Goal: Feedback & Contribution: Contribute content

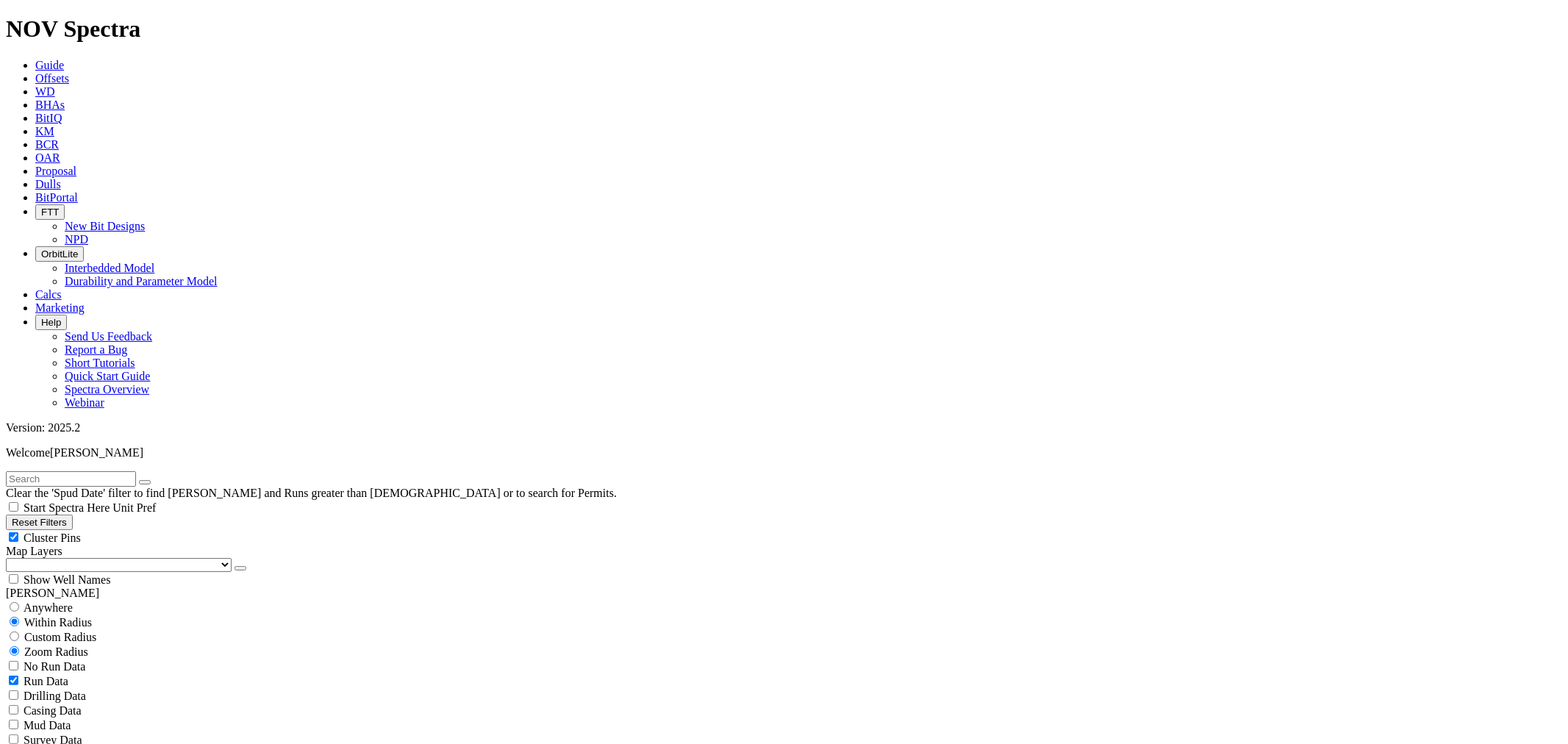
scroll to position [898, 0]
click at [92, 471] on input "text" at bounding box center [71, 479] width 130 height 15
click at [73, 515] on button "Reset Filters" at bounding box center [39, 523] width 67 height 15
checkbox input "true"
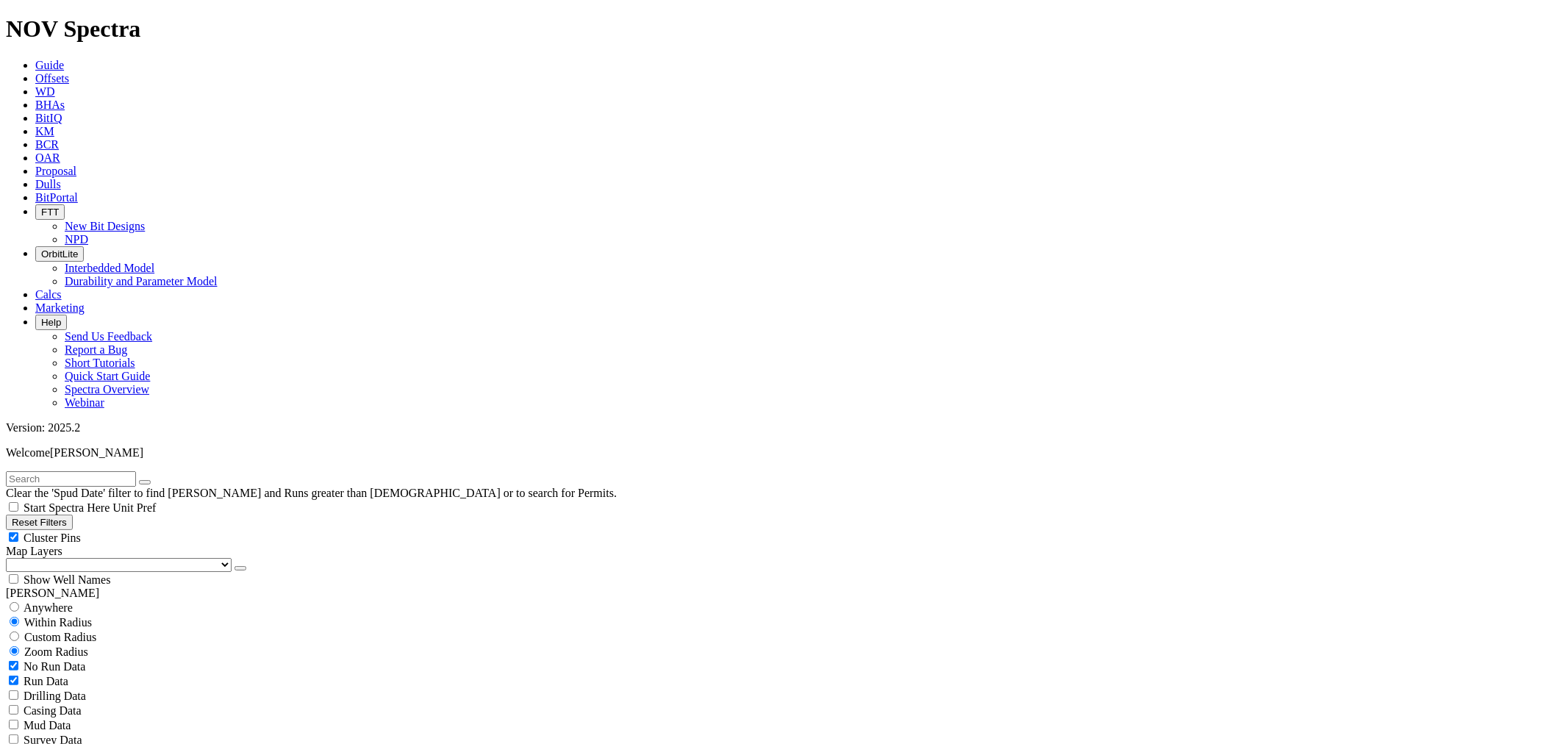
type input "[DATE]"
select select
click at [108, 471] on input "text" at bounding box center [71, 479] width 130 height 15
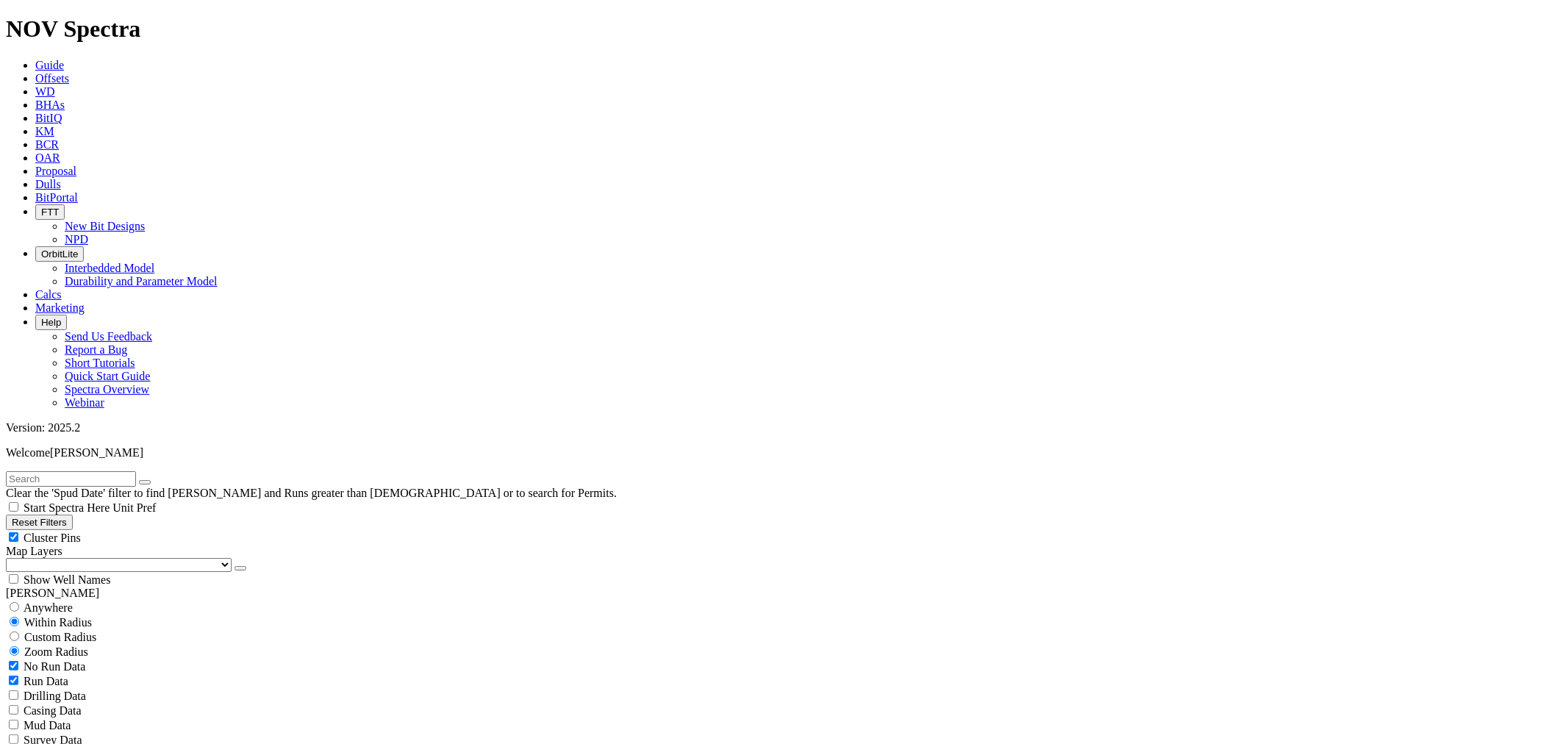
scroll to position [313764, 0]
type input "Corral"
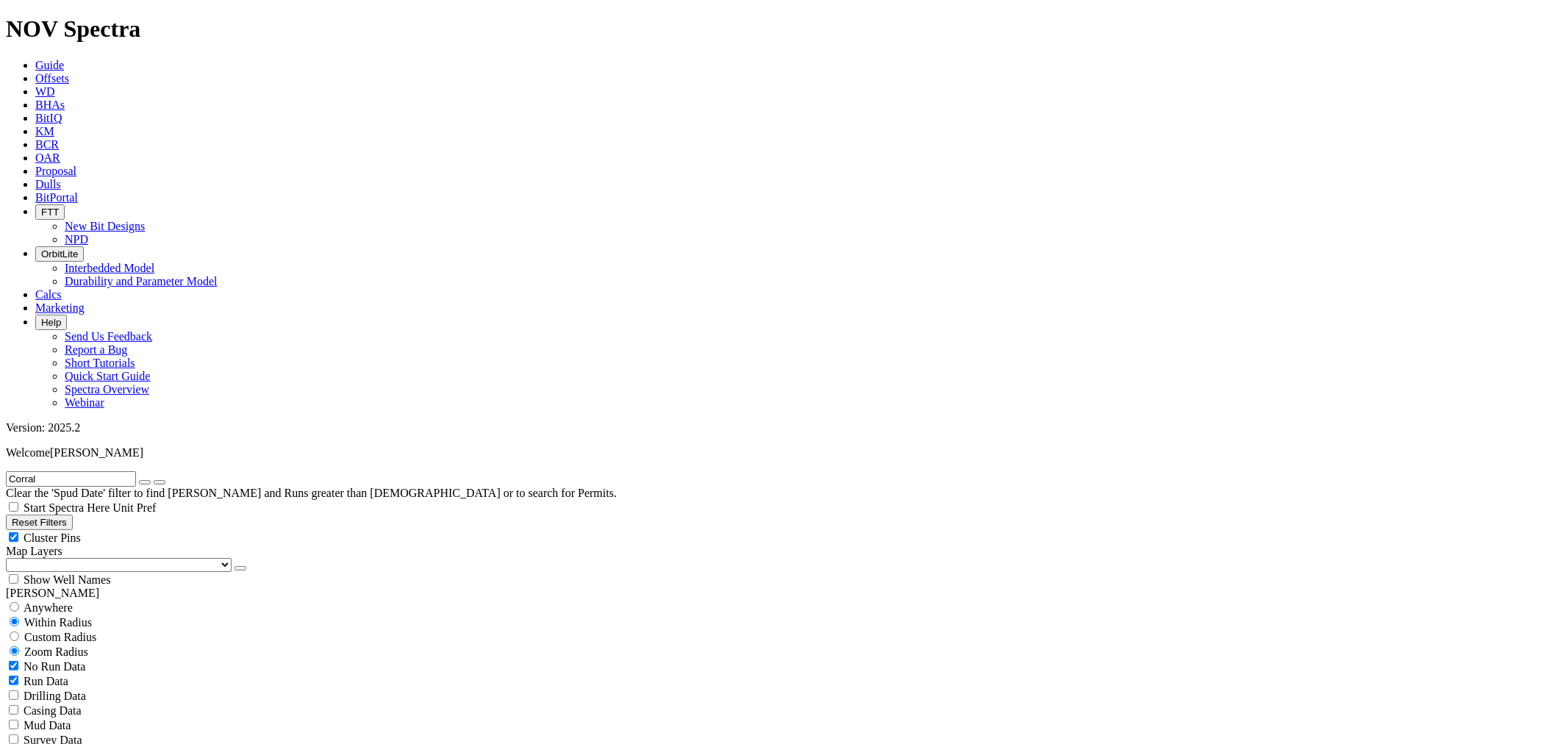
drag, startPoint x: 44, startPoint y: 558, endPoint x: 54, endPoint y: 566, distance: 12.8
type input "1/1/24"
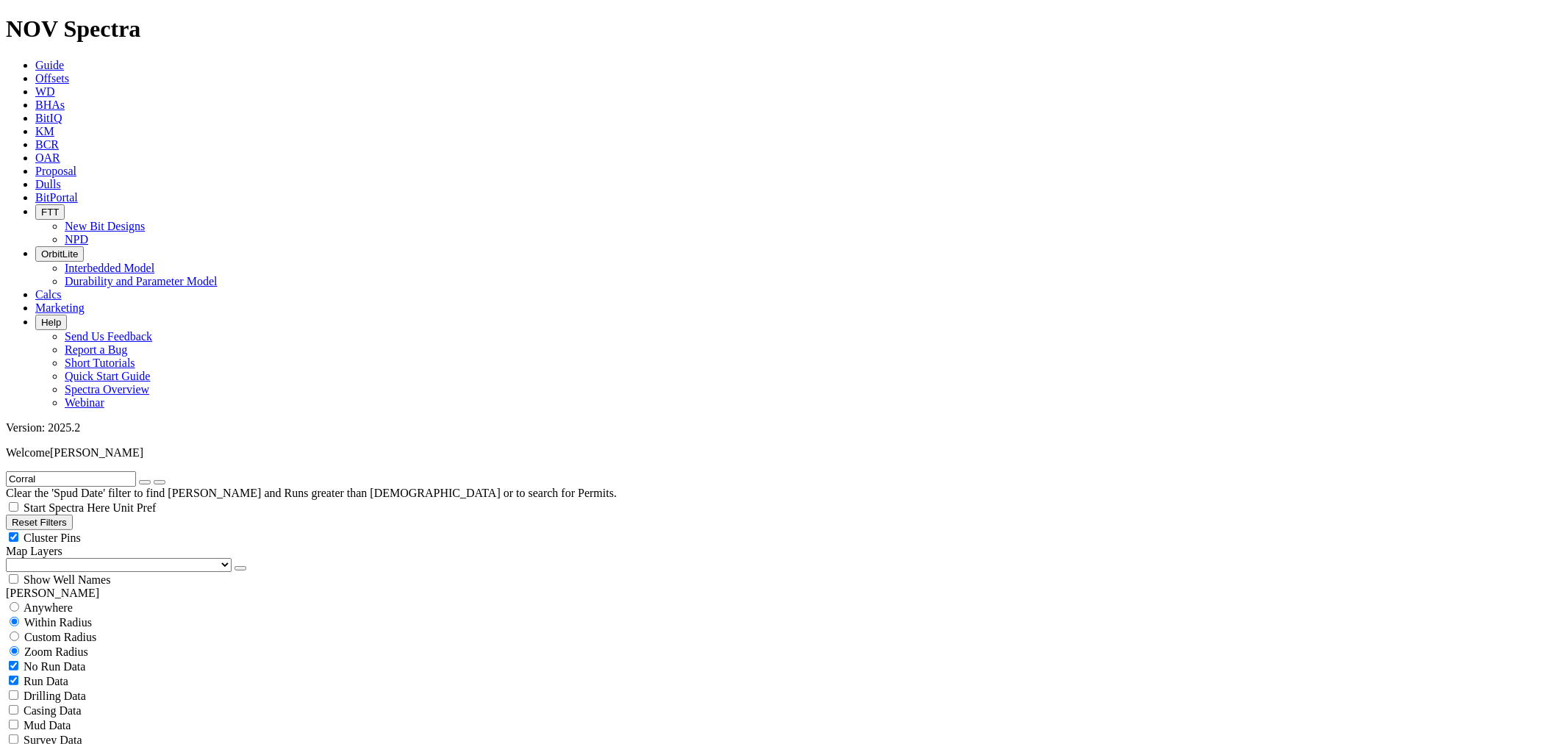
scroll to position [37604, 0]
click at [105, 471] on input "Corral" at bounding box center [71, 479] width 130 height 15
type input "CORRAL 22-34 FED"
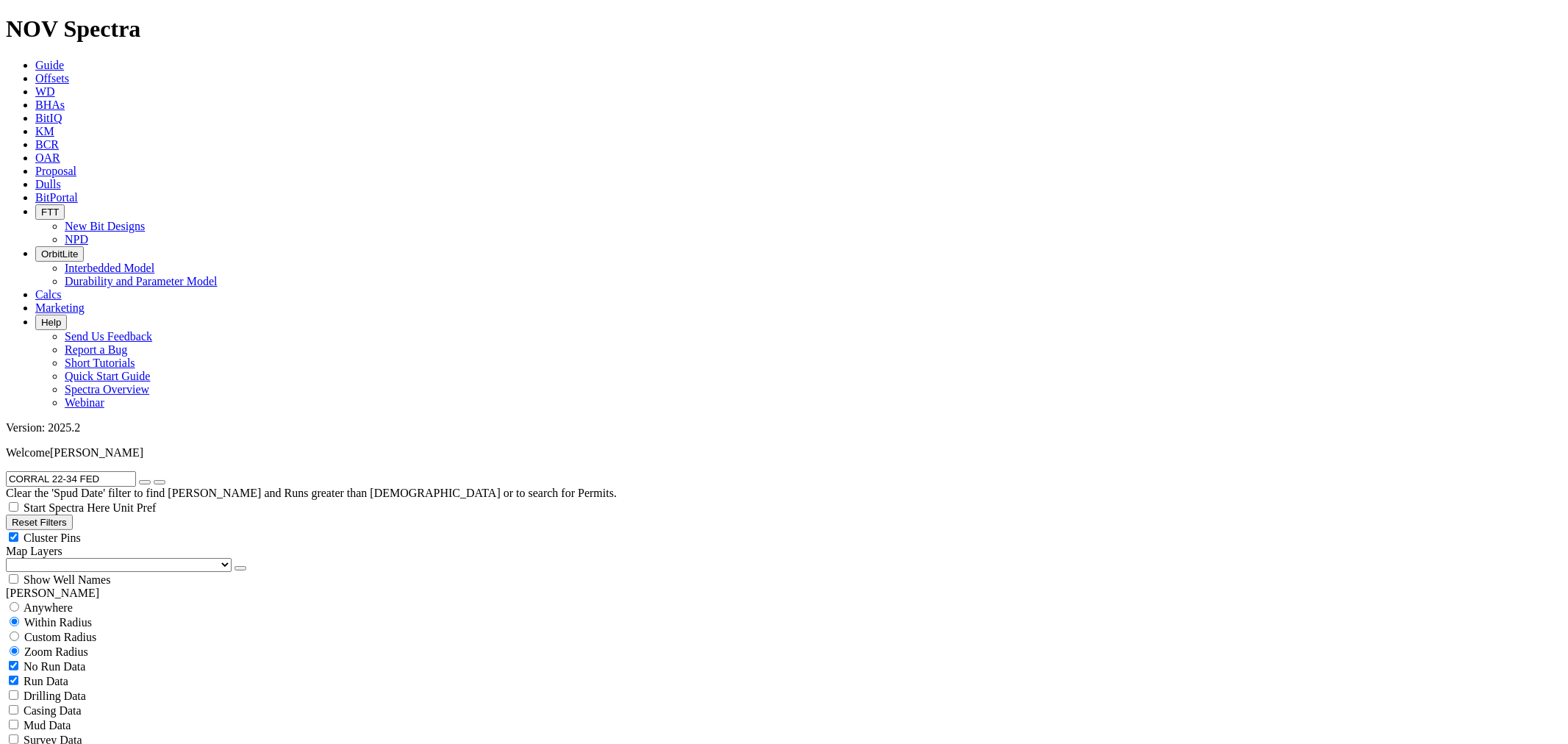
scroll to position [828, 0]
click at [145, 482] on icon "button" at bounding box center [145, 482] width 0 height 0
select select "8.75"
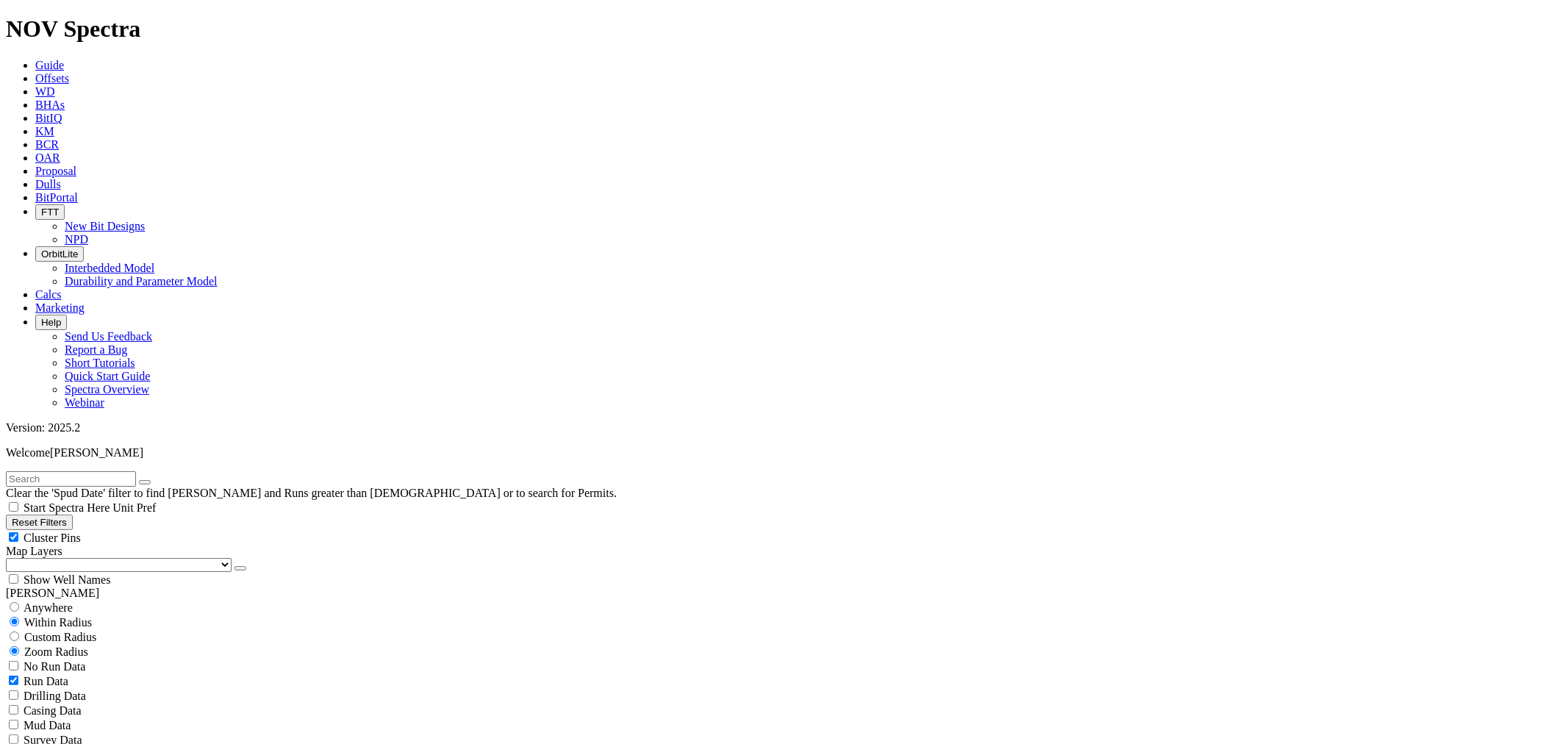
checkbox input "false"
select select "? number:8.75 ?"
click at [73, 515] on button "Reset Filters" at bounding box center [39, 523] width 67 height 15
checkbox input "true"
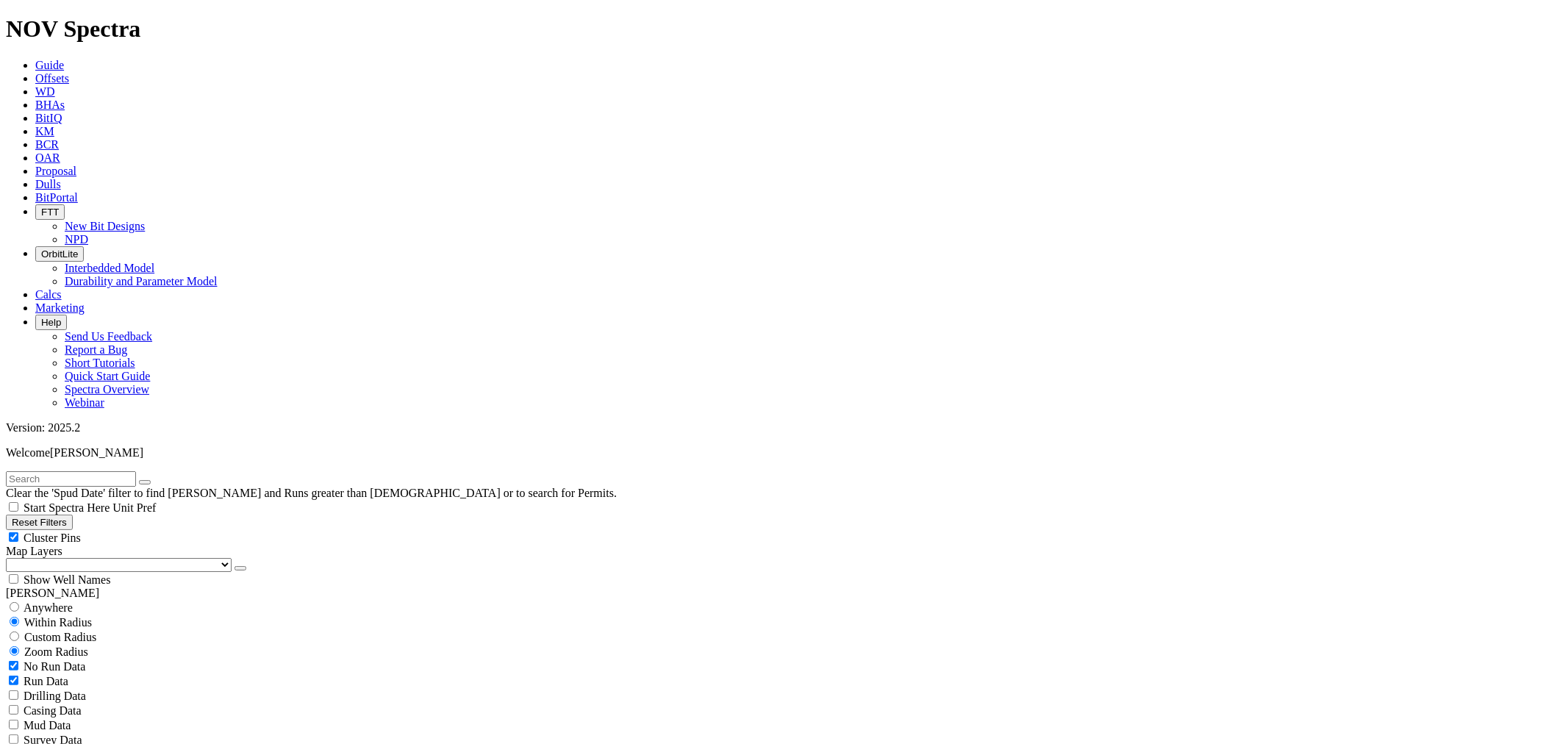
type input "9/10/23"
select select
click at [86, 471] on input "text" at bounding box center [71, 479] width 130 height 15
type input "F316751"
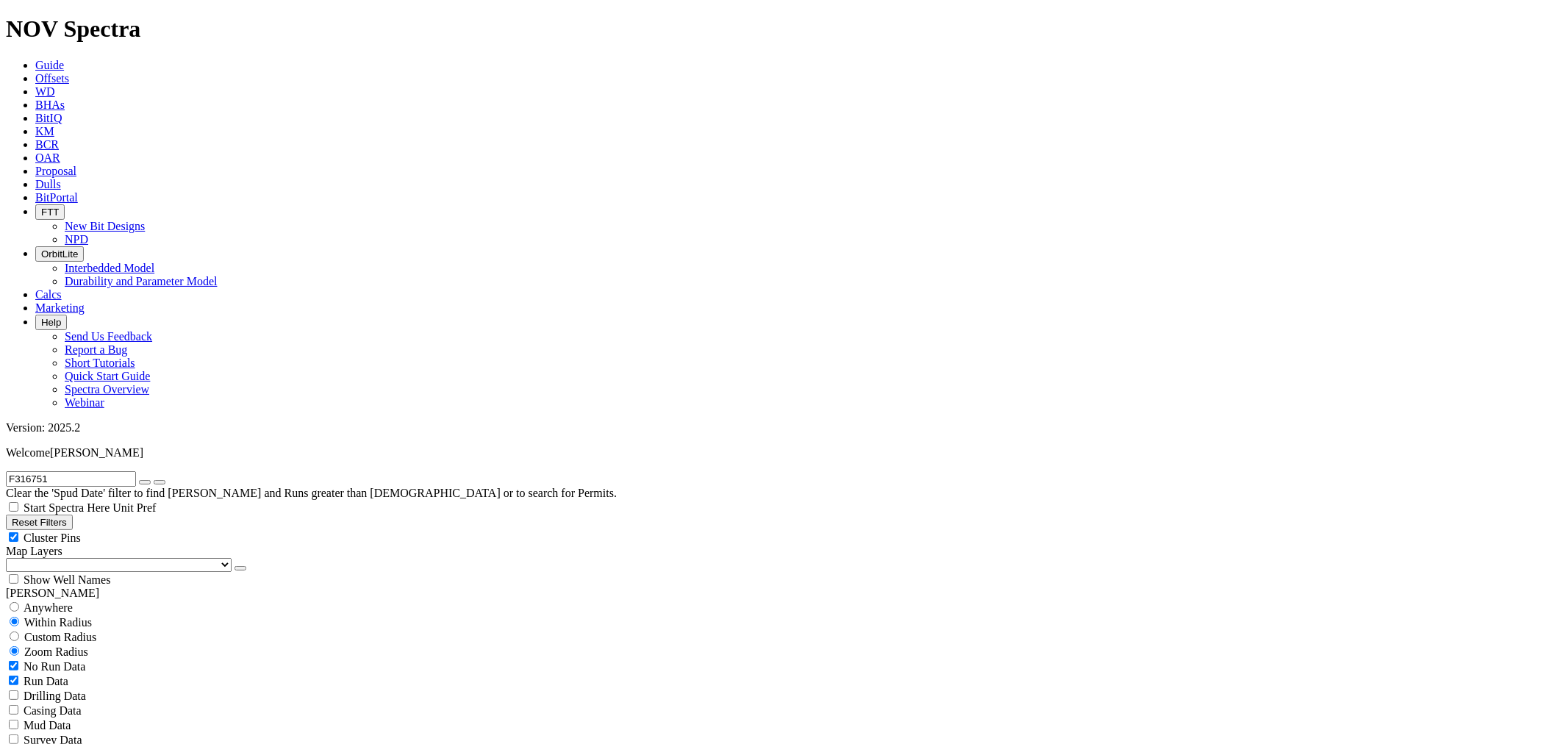
click at [154, 480] on button "submit" at bounding box center [160, 481] width 12 height 4
click at [61, 178] on span "Dulls" at bounding box center [48, 184] width 26 height 13
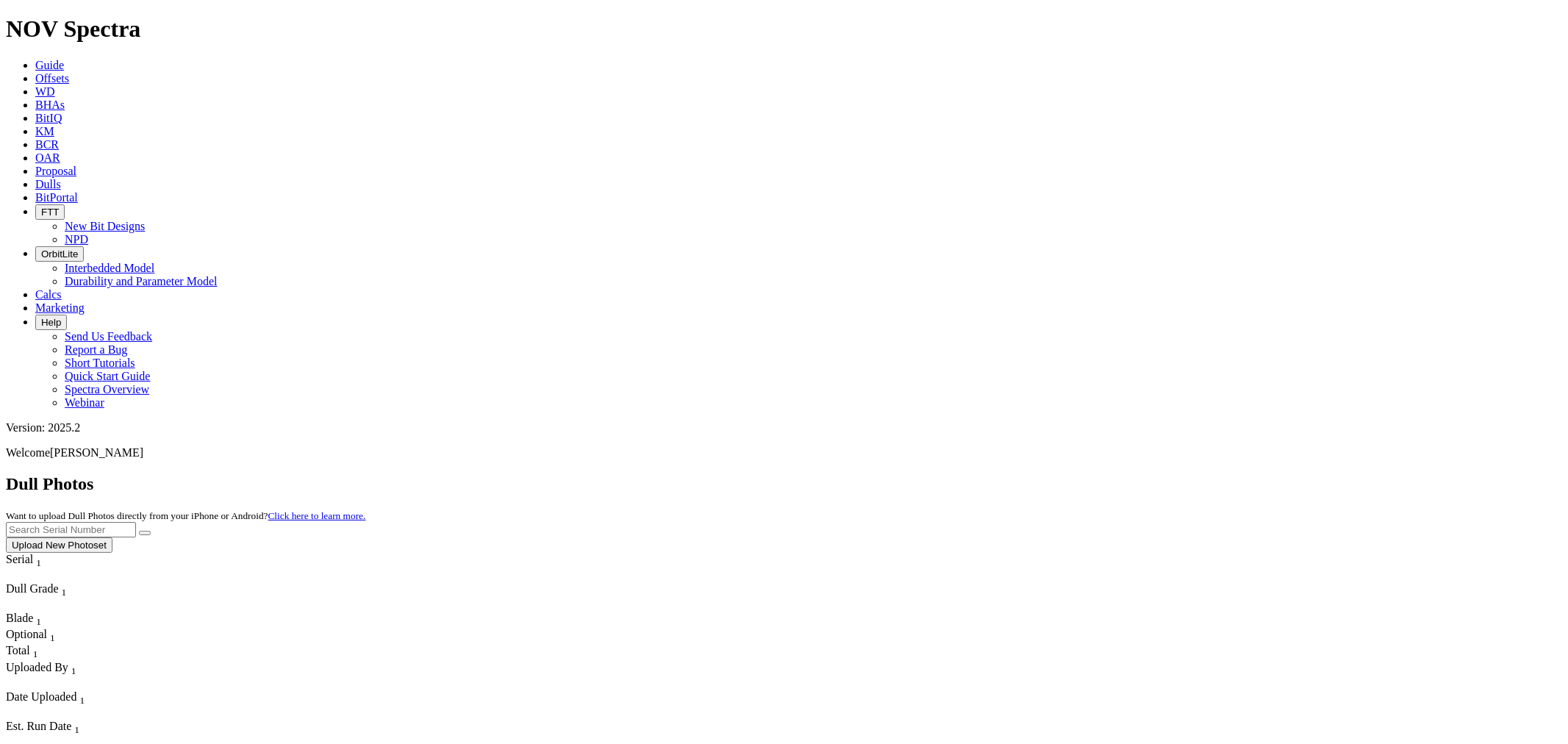
click at [136, 522] on input "text" at bounding box center [71, 529] width 130 height 15
click at [139, 530] on button "submit" at bounding box center [145, 532] width 12 height 4
click at [136, 522] on input "F316751" at bounding box center [71, 529] width 130 height 15
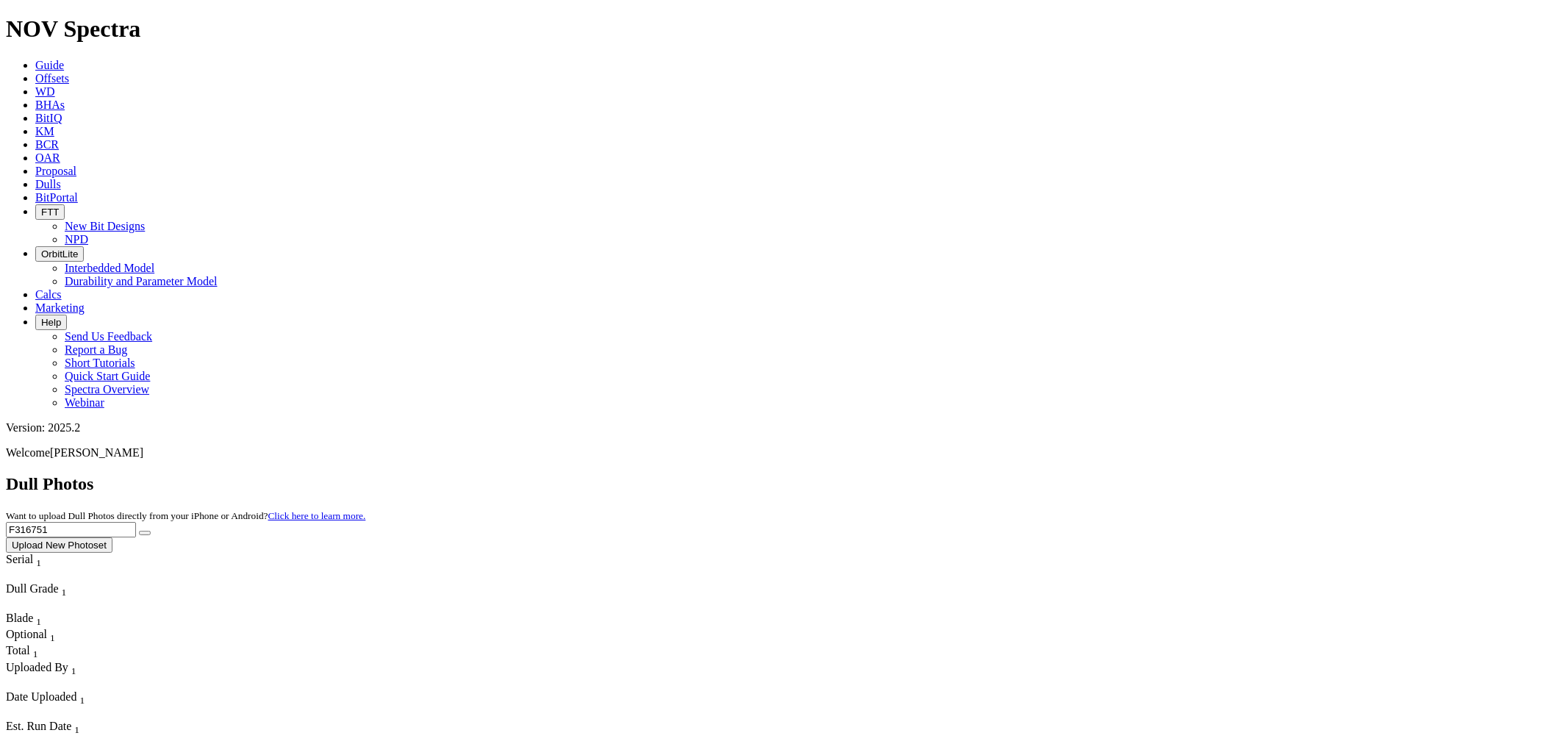
drag, startPoint x: 1305, startPoint y: 55, endPoint x: 943, endPoint y: 62, distance: 362.1
click at [943, 474] on div "Dull Photos Want to upload Dull Photos directly from your iPhone or Android? Cl…" at bounding box center [784, 513] width 1556 height 79
type input "F319297"
click at [145, 533] on icon "submit" at bounding box center [145, 533] width 0 height 0
click at [112, 537] on button "Upload New Photoset" at bounding box center [59, 545] width 107 height 15
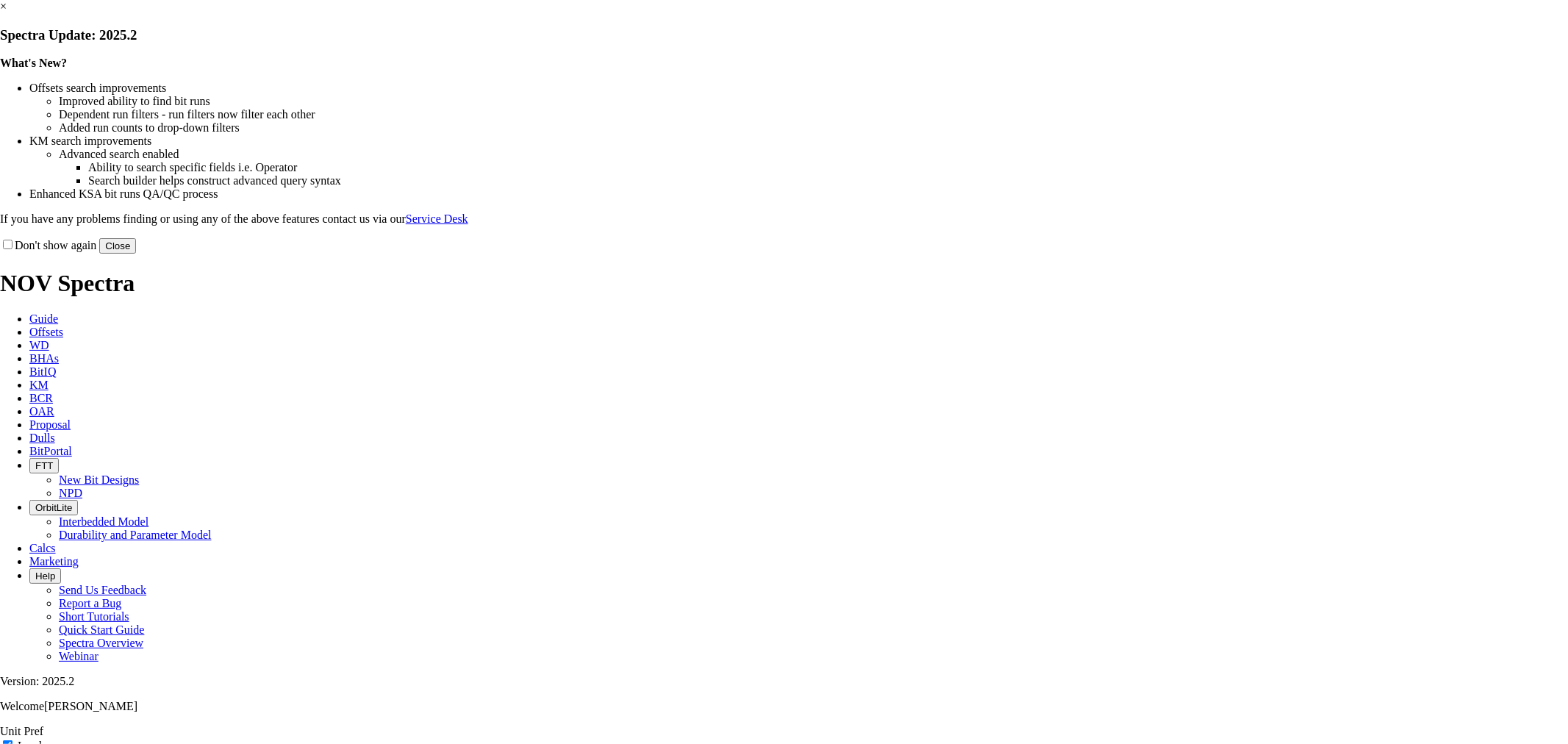
click at [136, 253] on button "Close" at bounding box center [117, 245] width 37 height 15
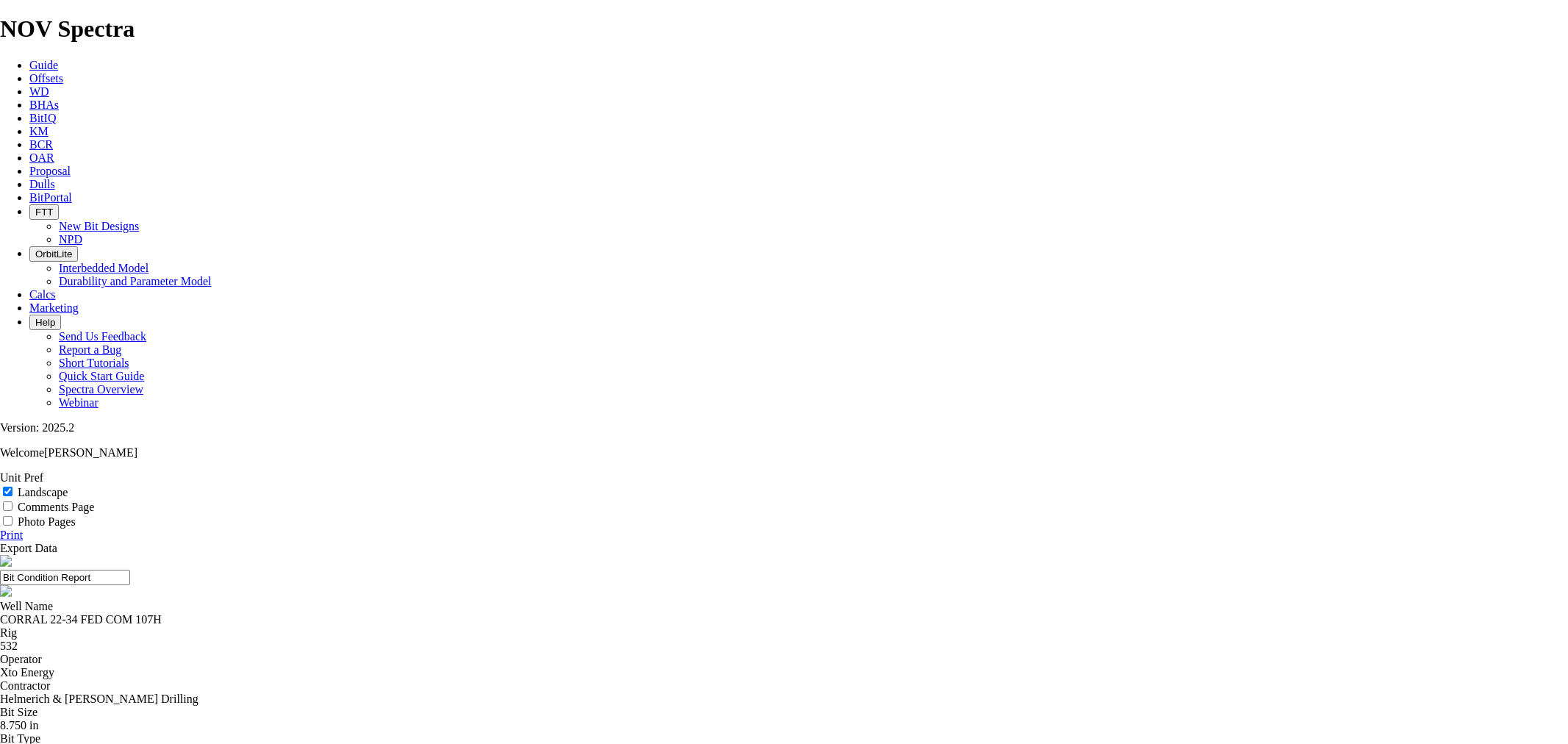
drag, startPoint x: 677, startPoint y: 524, endPoint x: 657, endPoint y: 524, distance: 20.0
drag, startPoint x: 679, startPoint y: 523, endPoint x: 654, endPoint y: 523, distance: 25.0
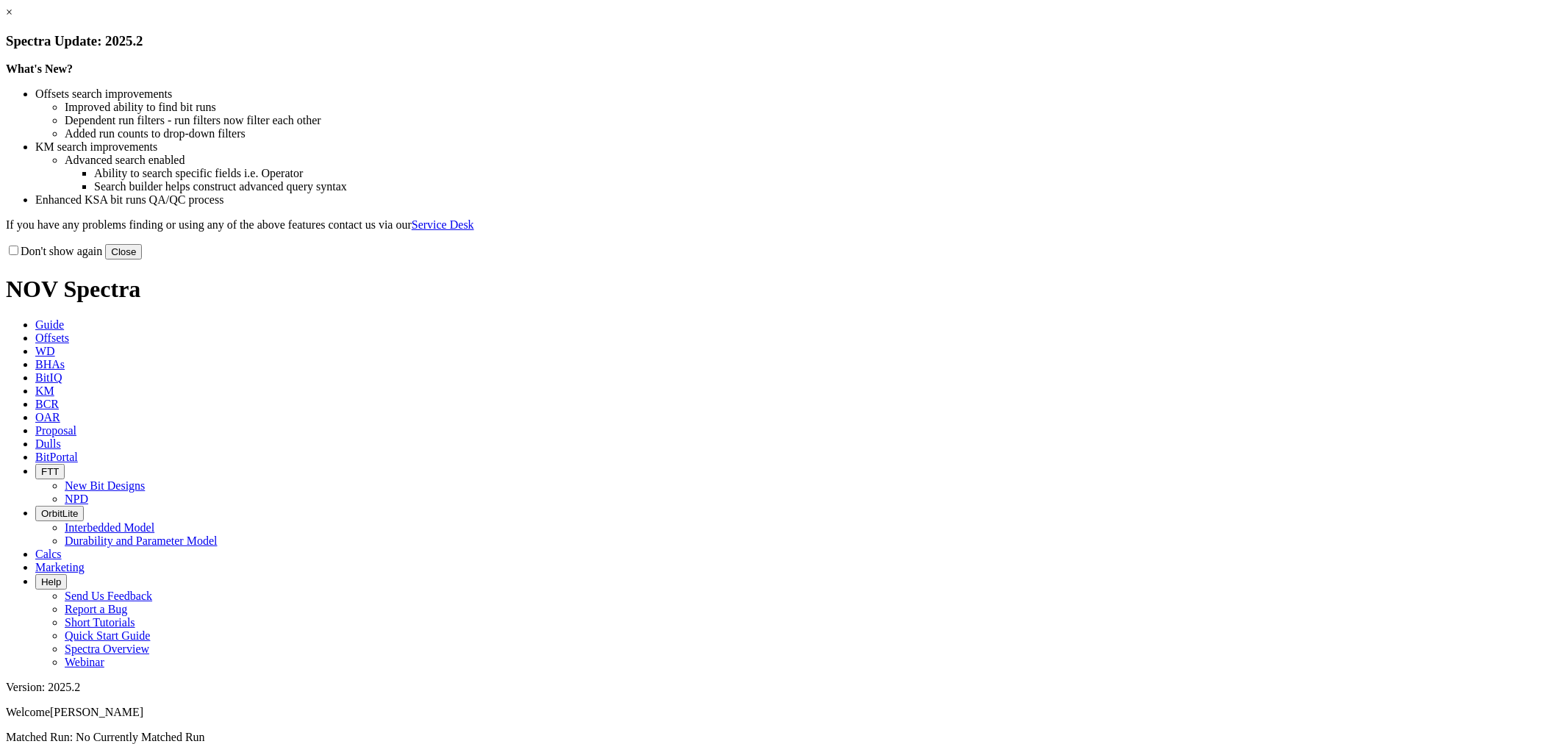
click at [142, 259] on button "Close" at bounding box center [123, 251] width 37 height 15
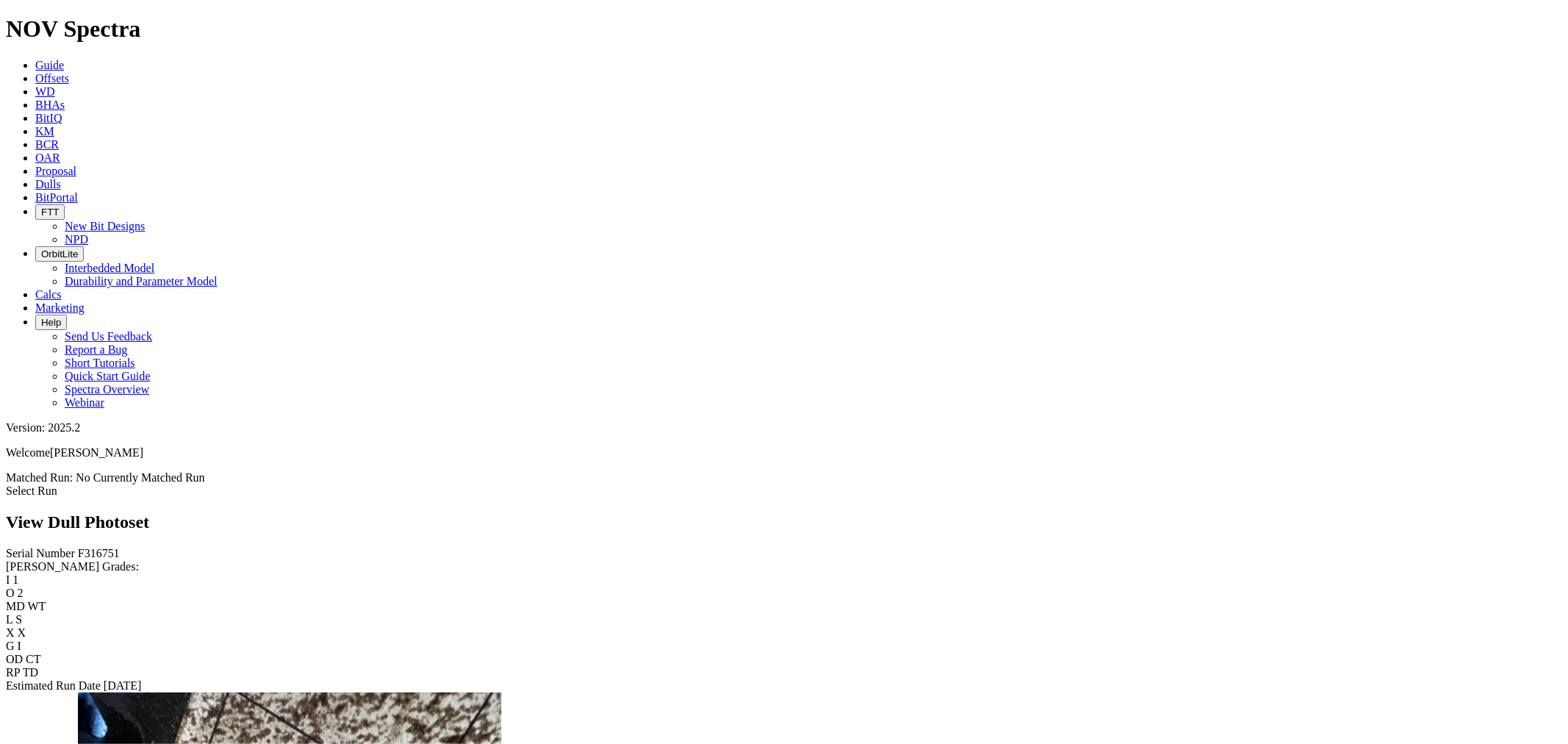
click at [61, 178] on span "Dulls" at bounding box center [48, 184] width 26 height 13
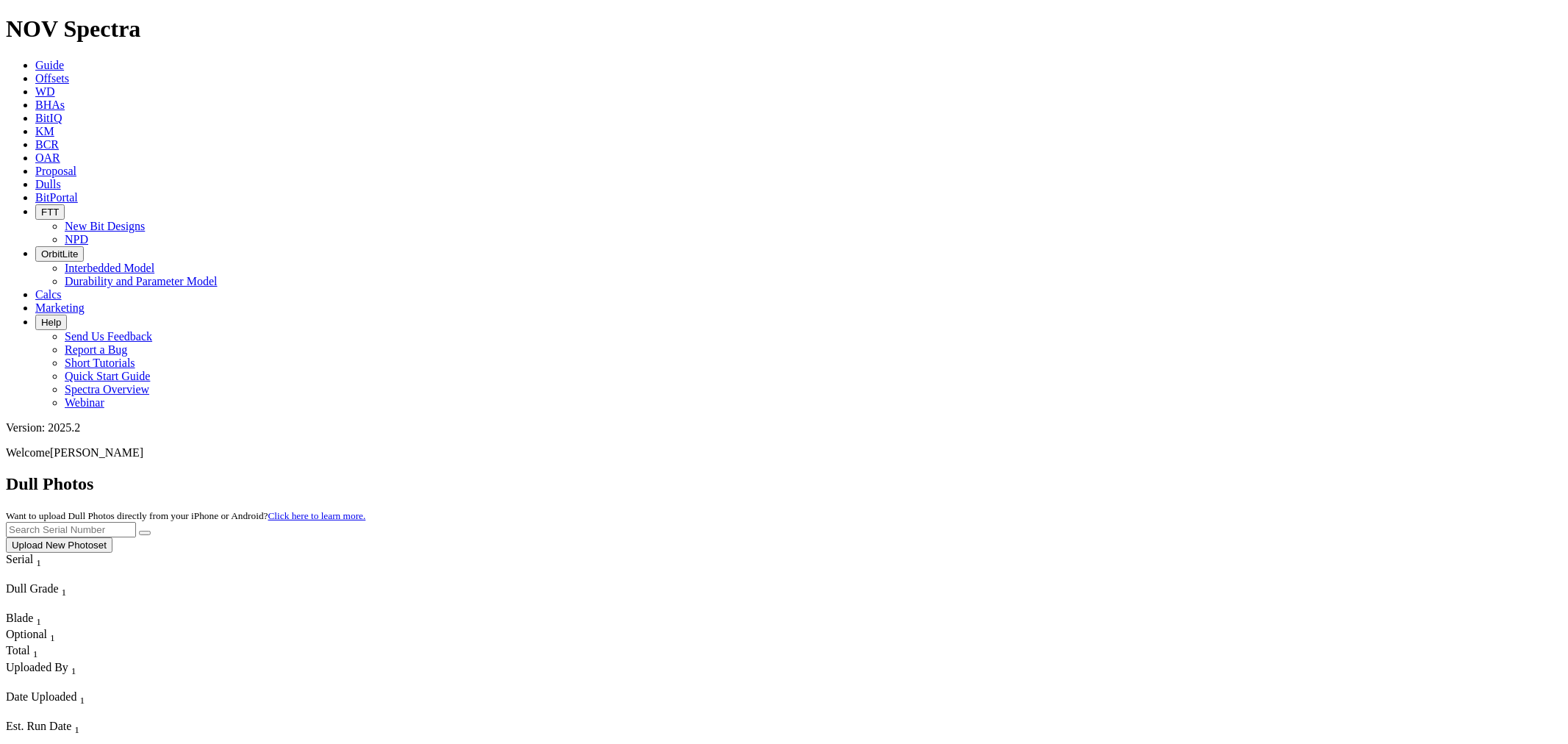
click at [136, 522] on input "text" at bounding box center [71, 529] width 130 height 15
type input "F319297"
click at [139, 530] on button "submit" at bounding box center [145, 532] width 12 height 4
click at [1257, 564] on div "No results found." at bounding box center [784, 570] width 1556 height 13
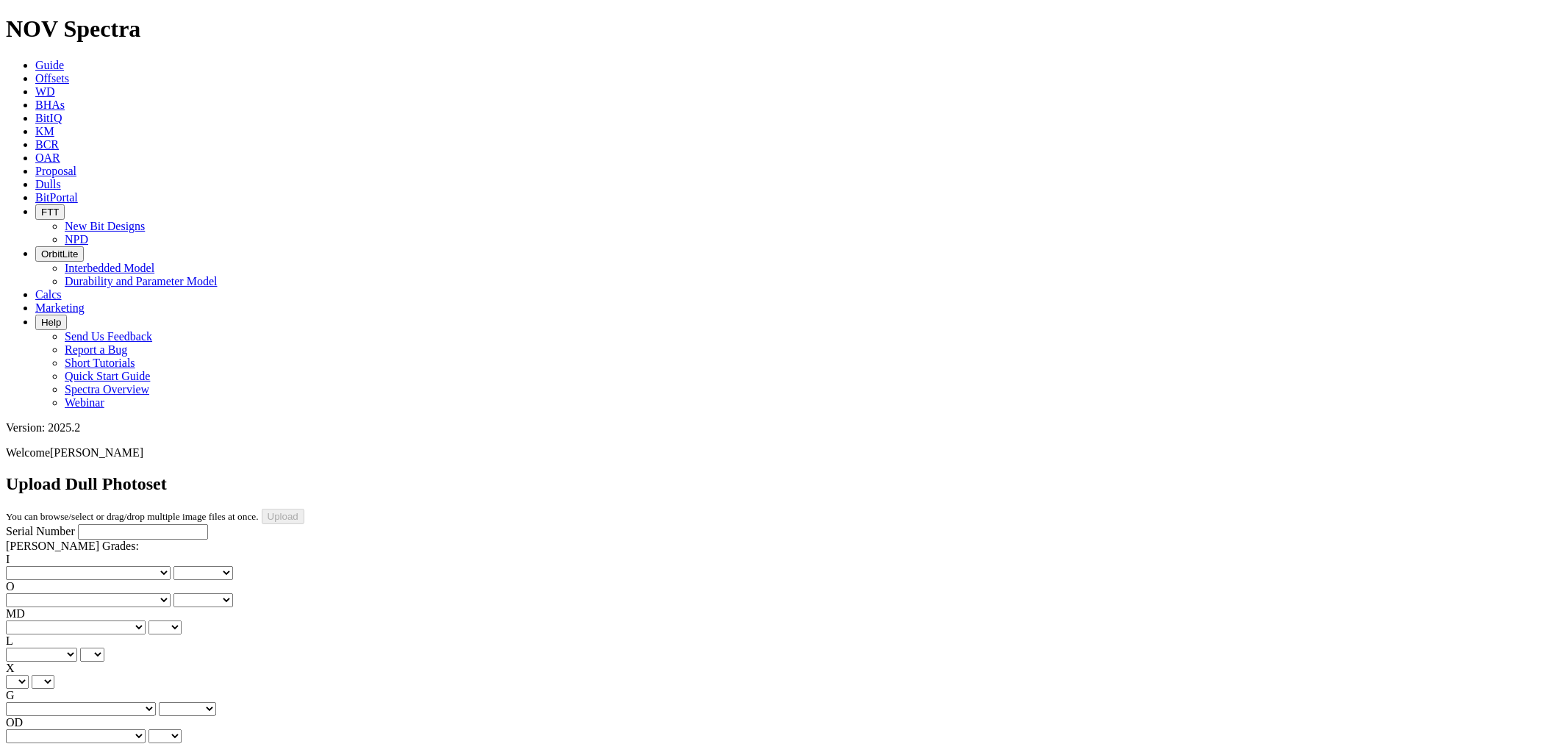
click at [80, 524] on input "Serial Number" at bounding box center [143, 532] width 130 height 15
type input "F319297"
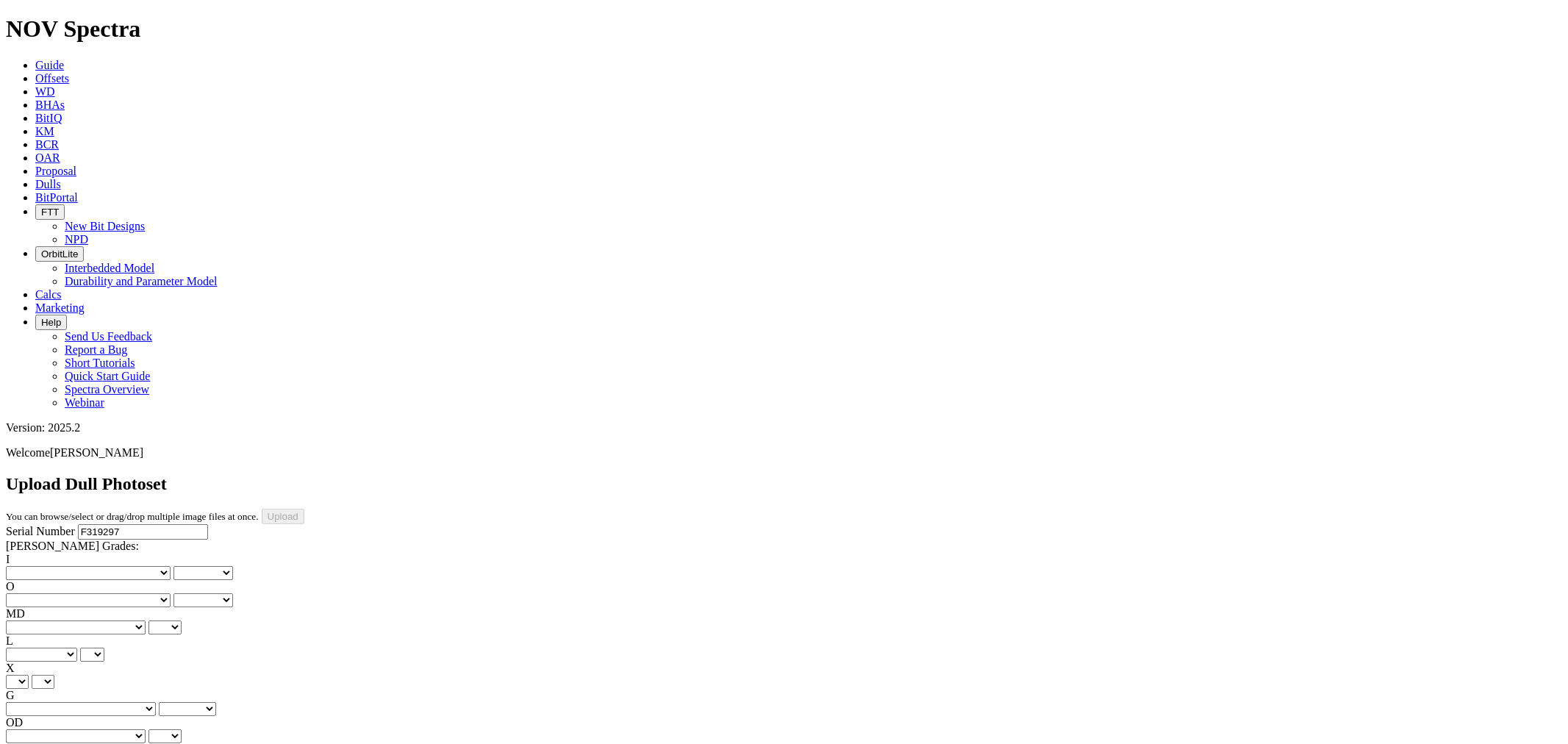
click at [56, 566] on select "No lost, worn or damaged cutters 0 1 2 3 4 5 6 7 8 No diamond table left on any…" at bounding box center [88, 573] width 164 height 14
select select "number:2"
click at [29, 566] on select "No lost, worn or damaged cutters 0 1 2 3 4 5 6 7 8 No diamond table left on any…" at bounding box center [88, 573] width 164 height 14
select select "number:2"
click at [113, 593] on select "No lost, worn or damaged cutters 0 1 2 3 4 5 6 7 8 No diamond table left on any…" at bounding box center [88, 599] width 164 height 14
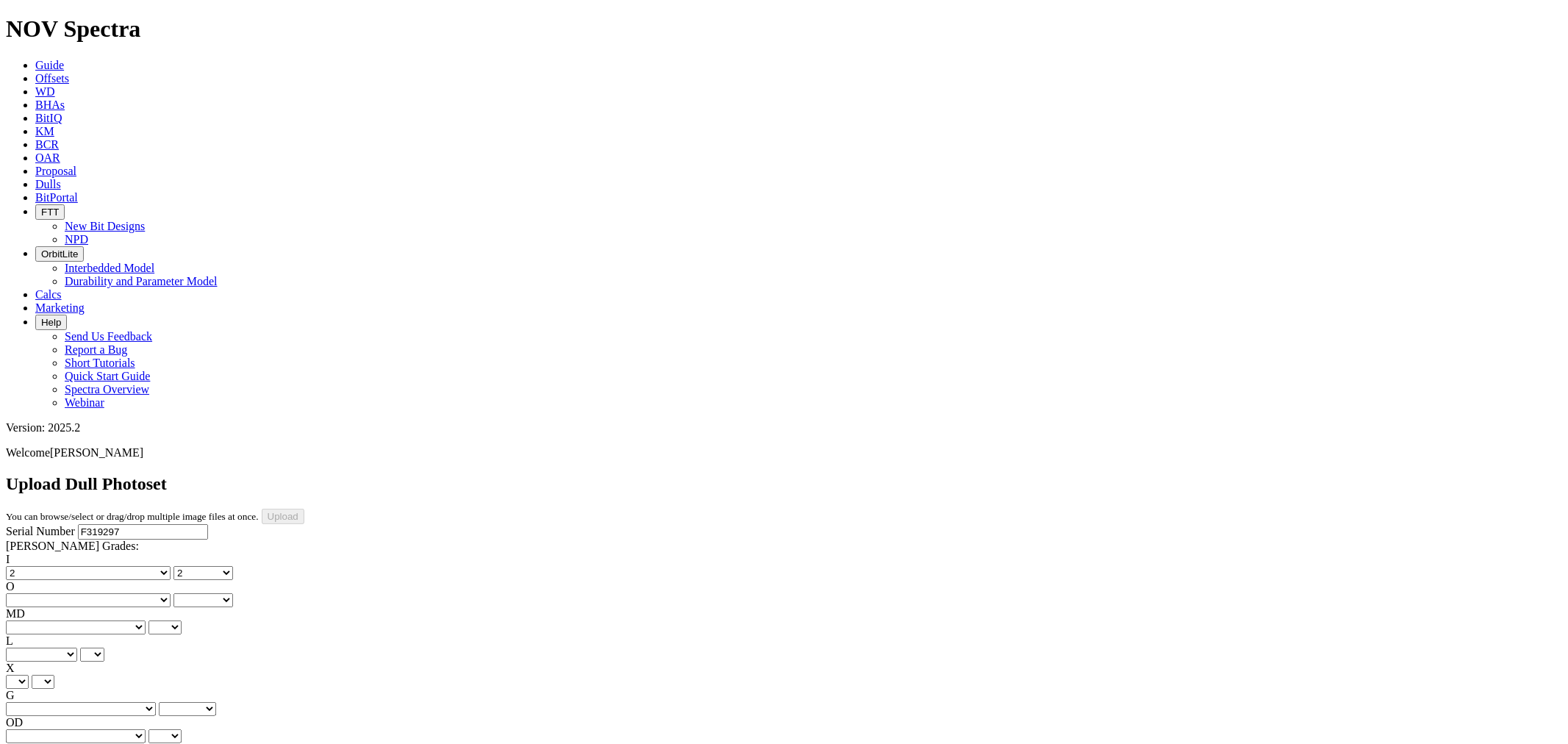
click at [62, 566] on select "No lost, worn or damaged cutters 0 1 2 3 4 5 6 7 8 No diamond table left on any…" at bounding box center [88, 573] width 164 height 14
click at [29, 566] on select "No lost, worn or damaged cutters 0 1 2 3 4 5 6 7 8 No diamond table left on any…" at bounding box center [88, 573] width 164 height 14
click at [160, 593] on select "No lost, worn or damaged cutters 0 1 2 3 4 5 6 7 8 No diamond table left on any…" at bounding box center [88, 599] width 164 height 14
select select "number:3"
click at [104, 593] on select "No lost, worn or damaged cutters 0 1 2 3 4 5 6 7 8 No diamond table left on any…" at bounding box center [88, 599] width 164 height 14
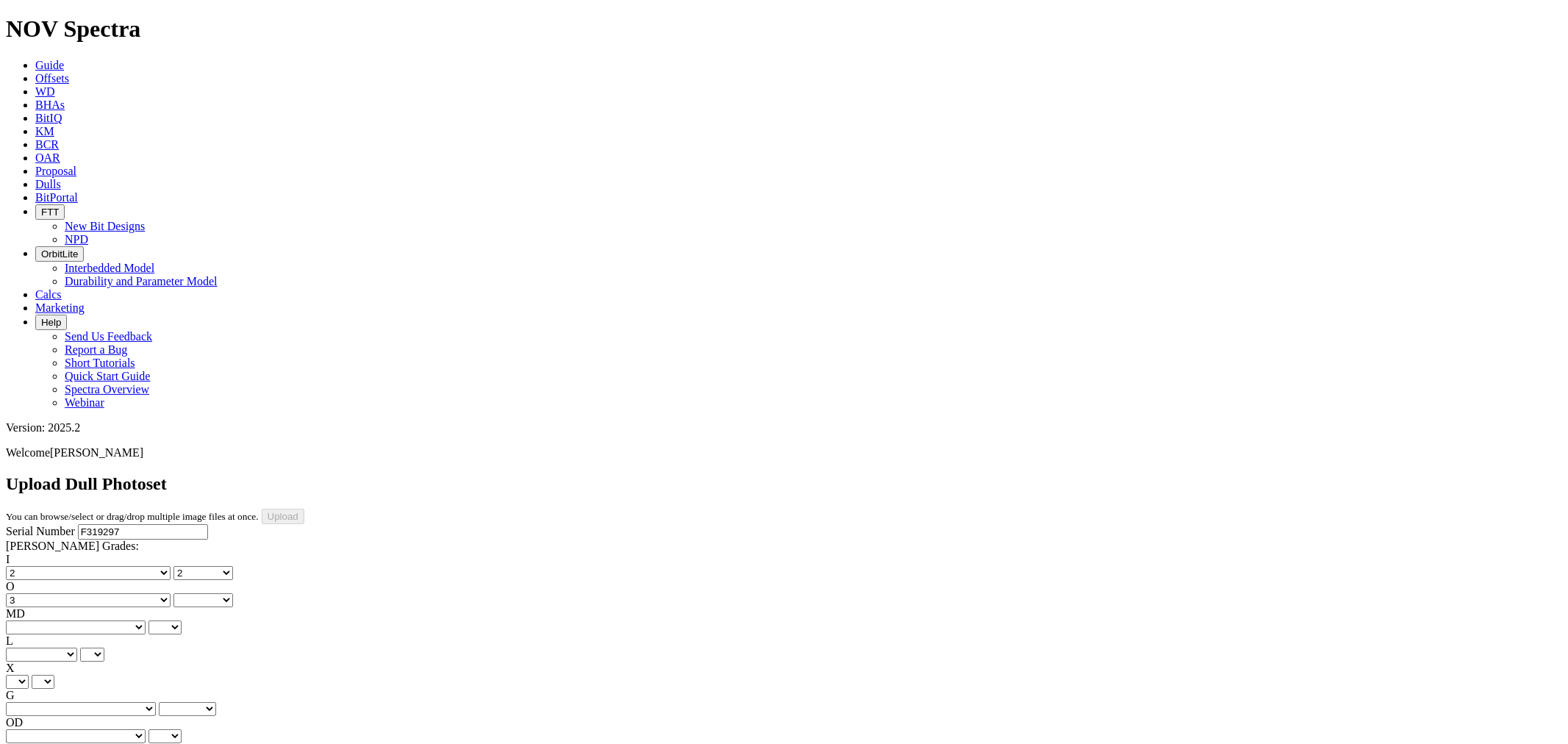
select select "number:3"
click at [68, 620] on select "BF - Bond Failure BT - Broken Teeth/Cutters BU - Balled Up Bit CR - Cored CT - …" at bounding box center [75, 627] width 139 height 14
select select "string:BT"
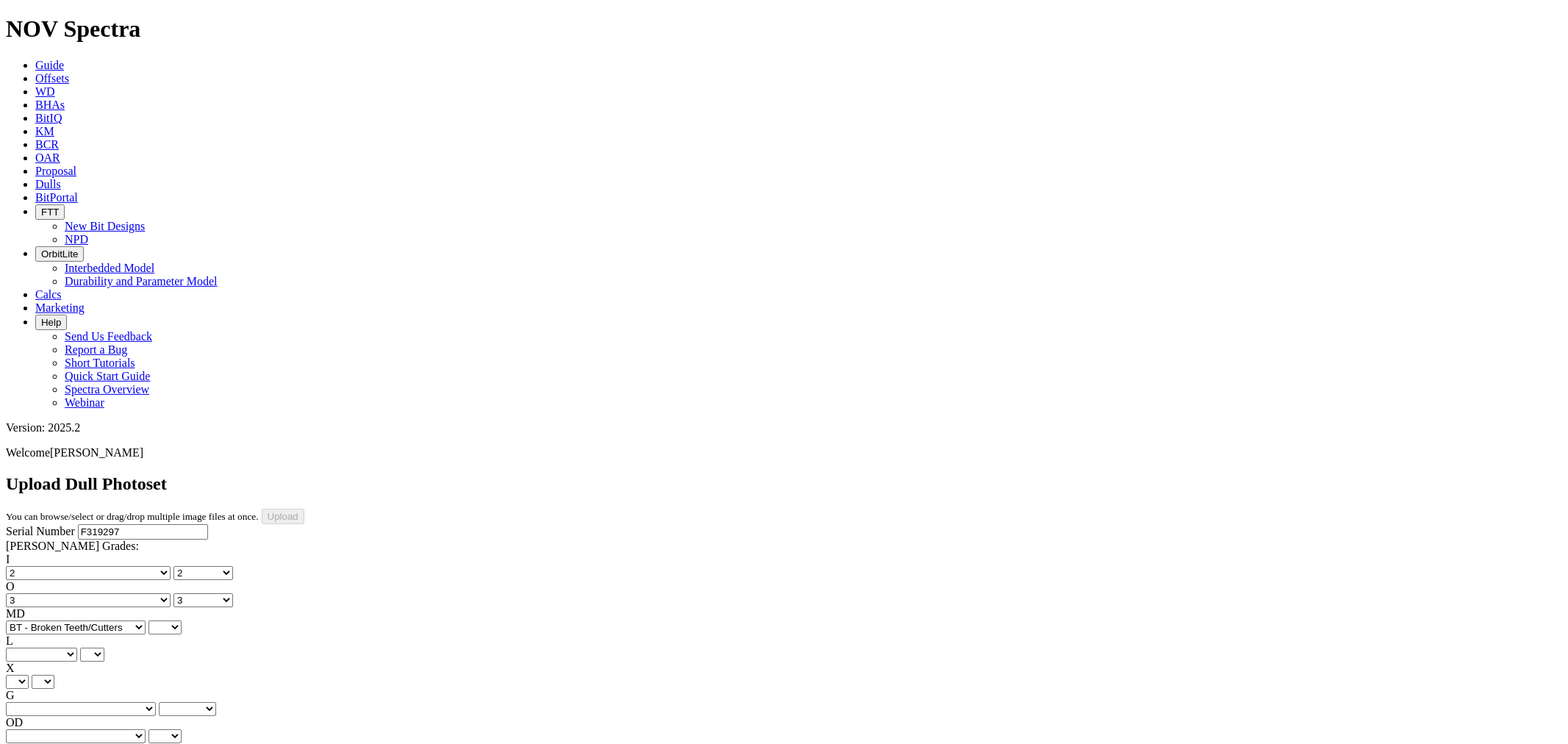
click at [29, 620] on select "BF - Bond Failure BT - Broken Teeth/Cutters BU - Balled Up Bit CR - Cored CT - …" at bounding box center [75, 627] width 139 height 14
select select "string:BT"
click at [77, 647] on select "A - All C - Cone G - Gauge N - Nose S - Shoulder T - Taper" at bounding box center [41, 654] width 71 height 14
select select "string:S"
click at [77, 647] on select "A - All C - Cone G - Gauge N - Nose S - Shoulder T - Taper" at bounding box center [41, 654] width 71 height 14
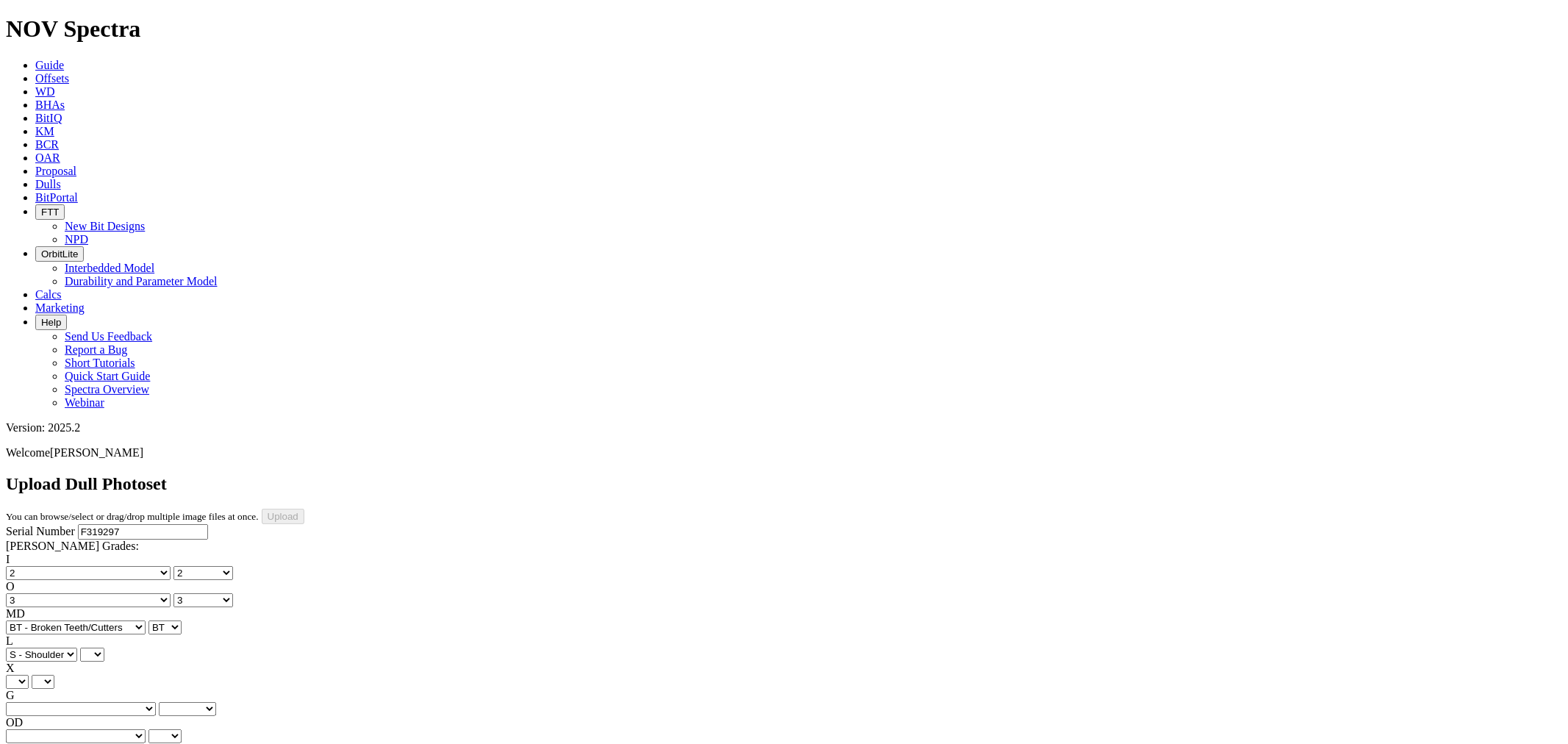
select select "string:S"
click at [29, 675] on select "X" at bounding box center [17, 682] width 23 height 14
select select "string:X"
click at [29, 675] on select "X" at bounding box center [17, 682] width 23 height 14
select select "string:X"
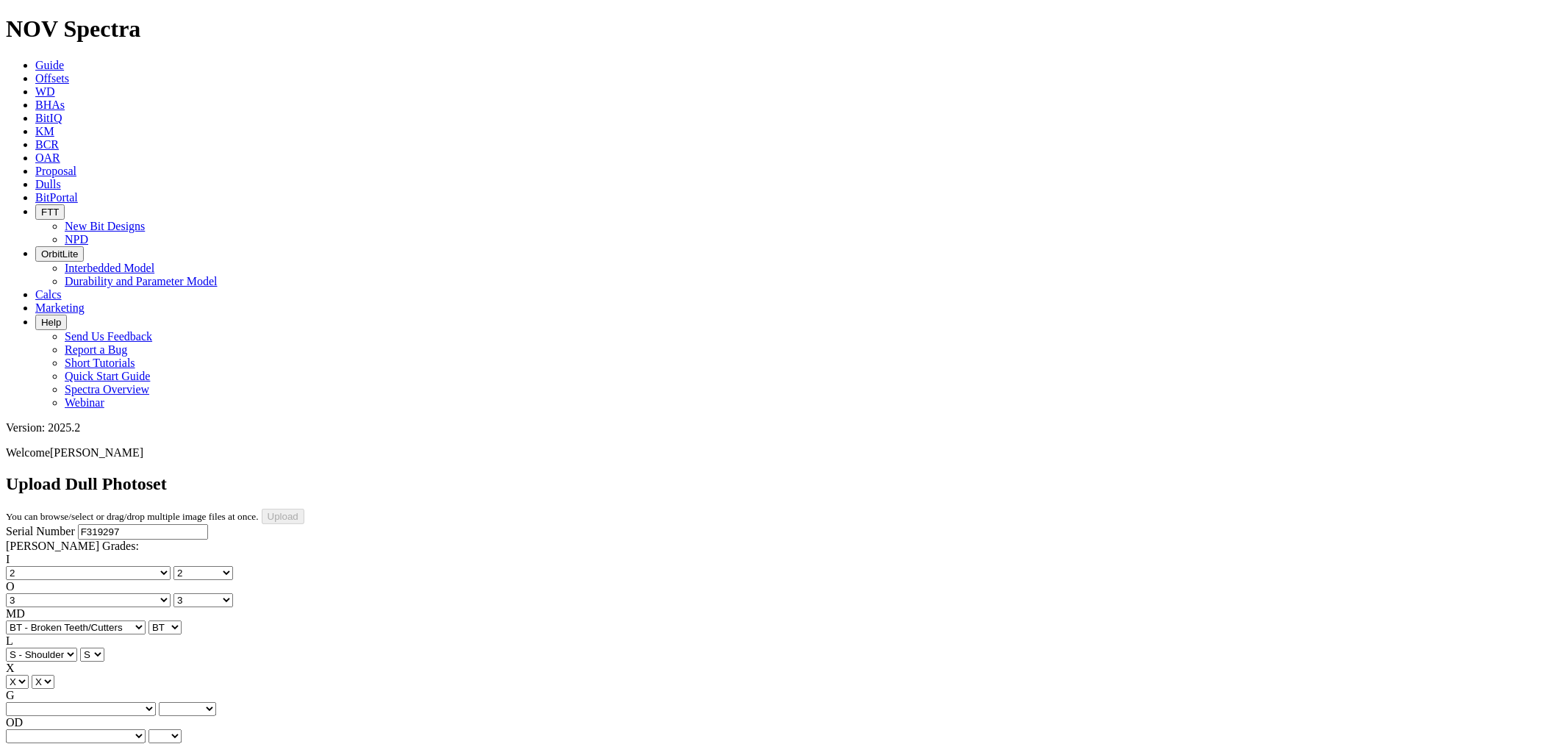
click at [110, 702] on select "Unknown I - In Gauge 1 - 1/16 in Undergauge" 2 - 2/16 in Undergauge = ⅛ in" 8 -…" at bounding box center [80, 709] width 150 height 14
select select "string:I"
click at [104, 702] on select "Unknown I - In Gauge 1 - 1/16 in Undergauge" 2 - 2/16 in Undergauge = ⅛ in" 8 -…" at bounding box center [80, 709] width 150 height 14
select select "string:I"
click at [50, 729] on select "BF - Bond Failure BT - Broken Teeth/Cutters BU - Balled Up Bit CR - Cored CT - …" at bounding box center [75, 735] width 139 height 14
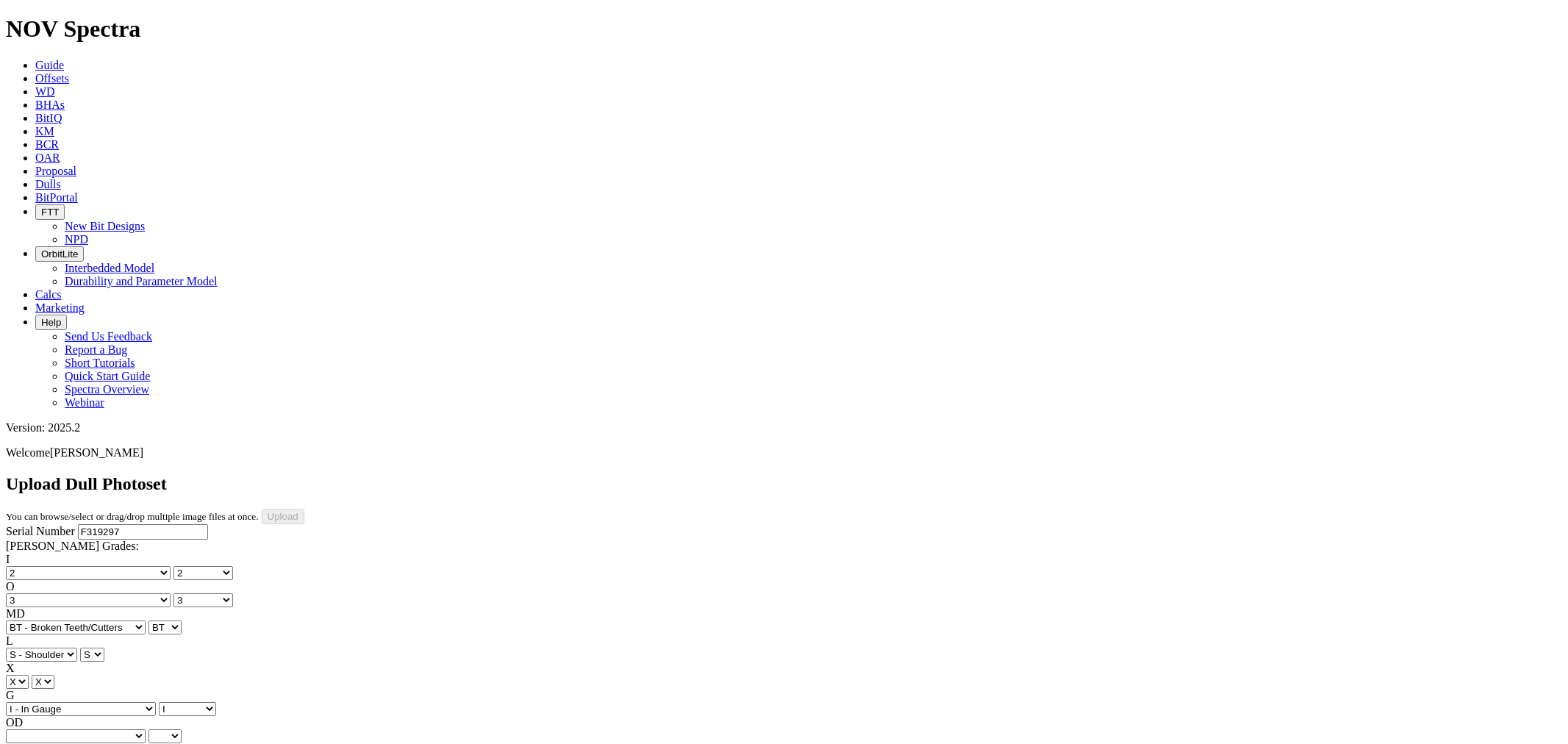
select select "string:WT"
click at [29, 729] on select "BF - Bond Failure BT - Broken Teeth/Cutters BU - Balled Up Bit CR - Cored CT - …" at bounding box center [75, 735] width 139 height 14
select select "string:WT"
drag, startPoint x: 110, startPoint y: 407, endPoint x: 127, endPoint y: 410, distance: 17.3
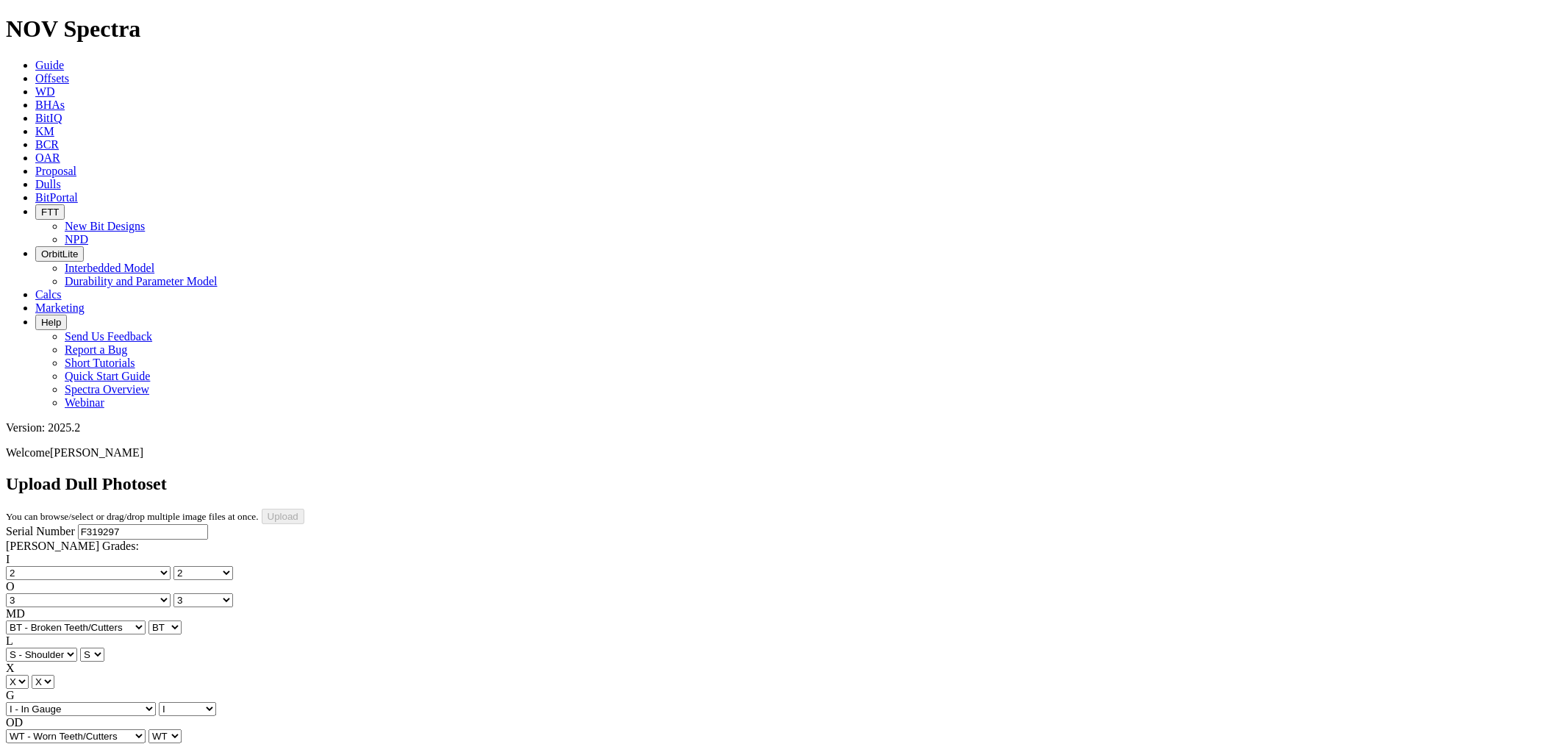
select select "string:_"
click at [21, 743] on label "RP" at bounding box center [13, 749] width 15 height 13
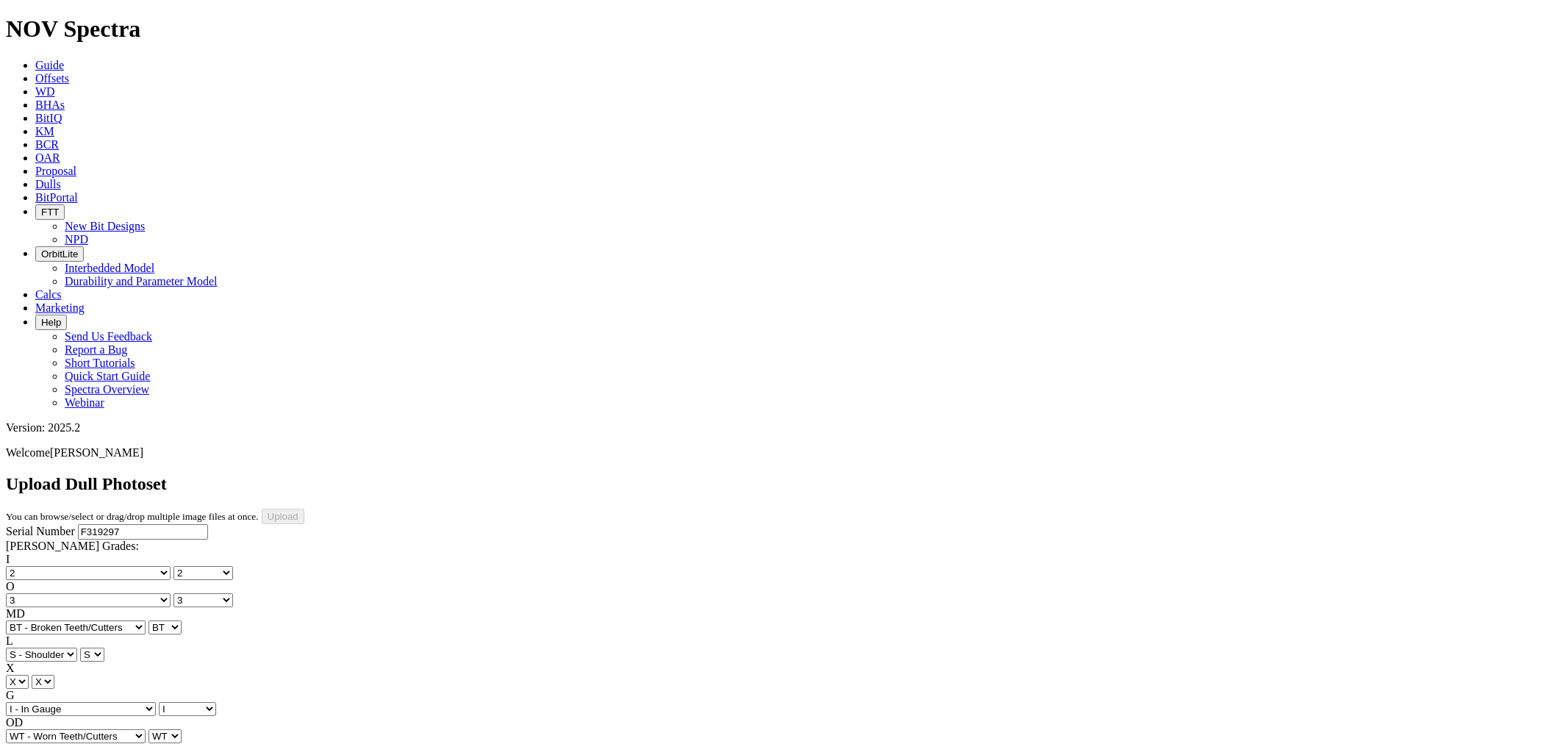
click at [126, 743] on div "RP Unknown BHA - BHA Change Or Problem CM - Condition Mud CP - Core Point DMF -…" at bounding box center [784, 757] width 1556 height 27
select select "string:TD"
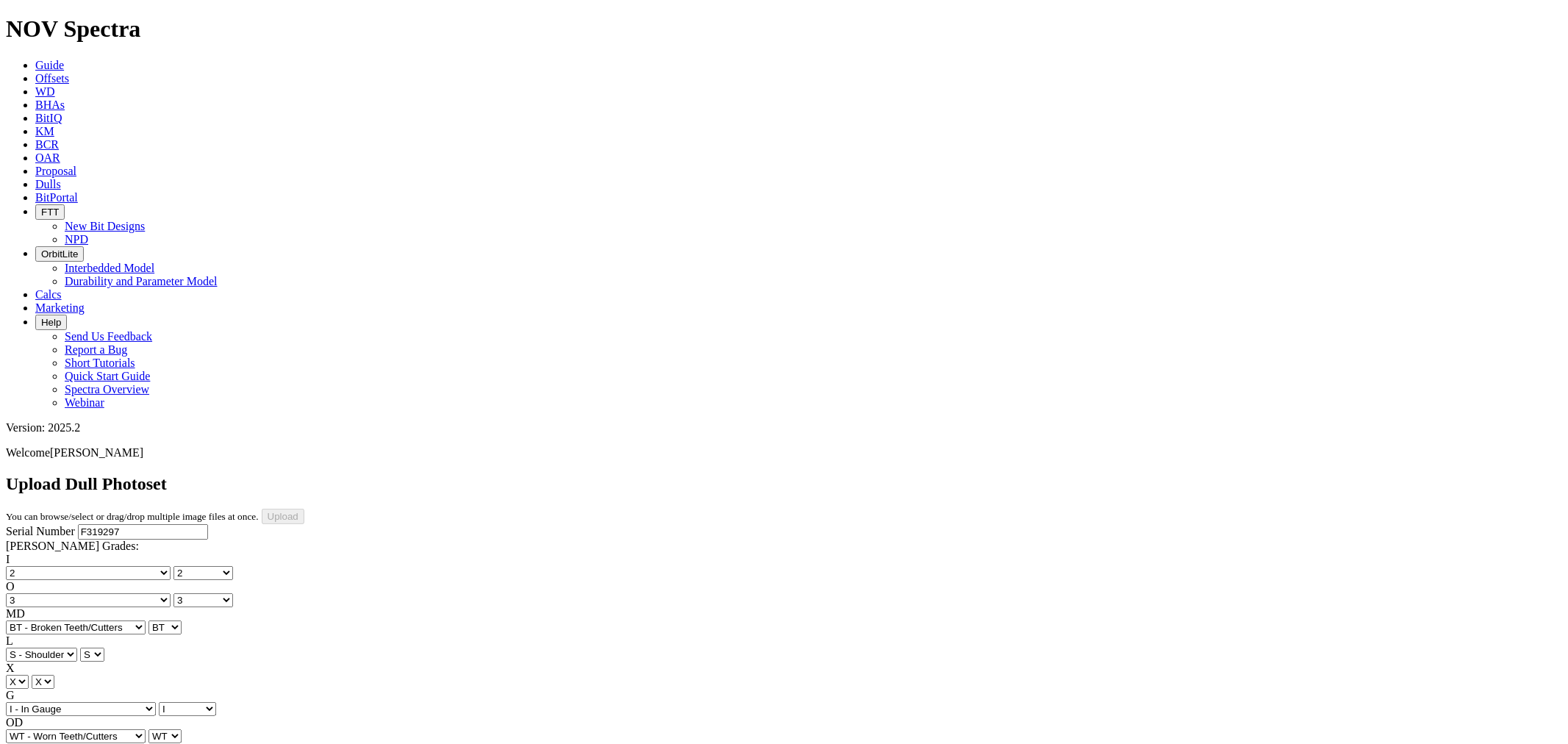
type input "[DATE]"
click at [305, 509] on input "Upload" at bounding box center [283, 517] width 43 height 15
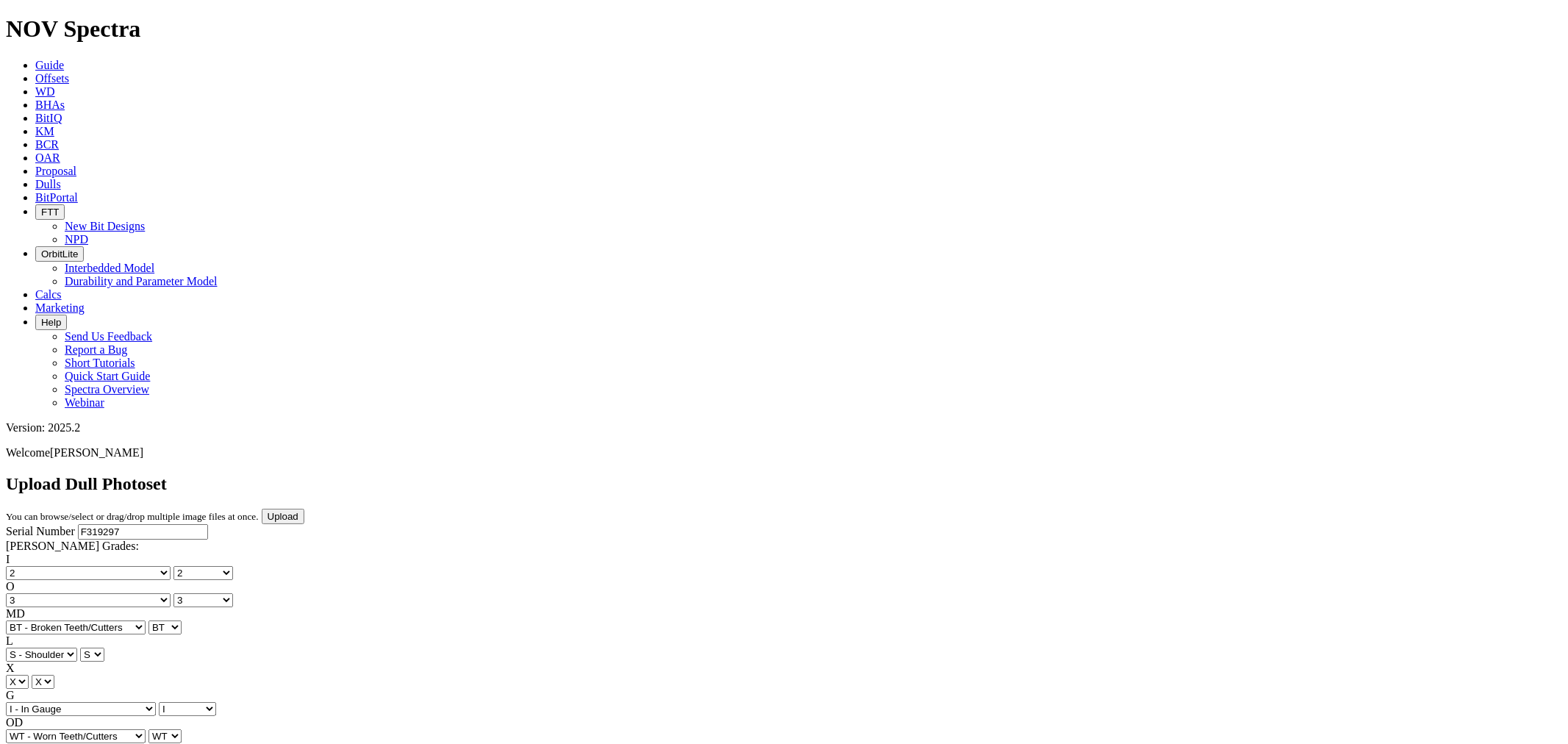
click at [305, 509] on input "Upload" at bounding box center [283, 517] width 43 height 15
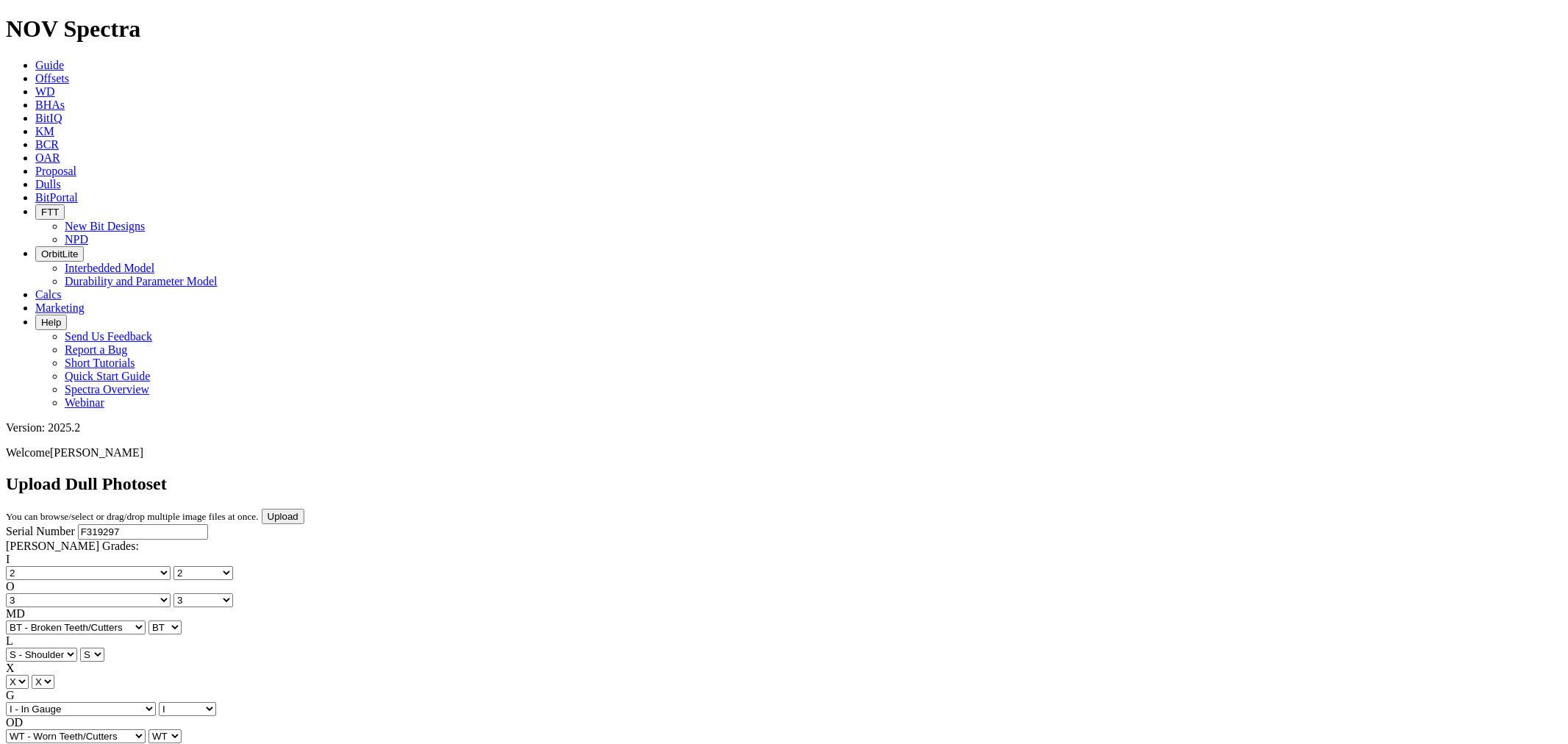
drag, startPoint x: 149, startPoint y: 141, endPoint x: -24, endPoint y: 113, distance: 175.3
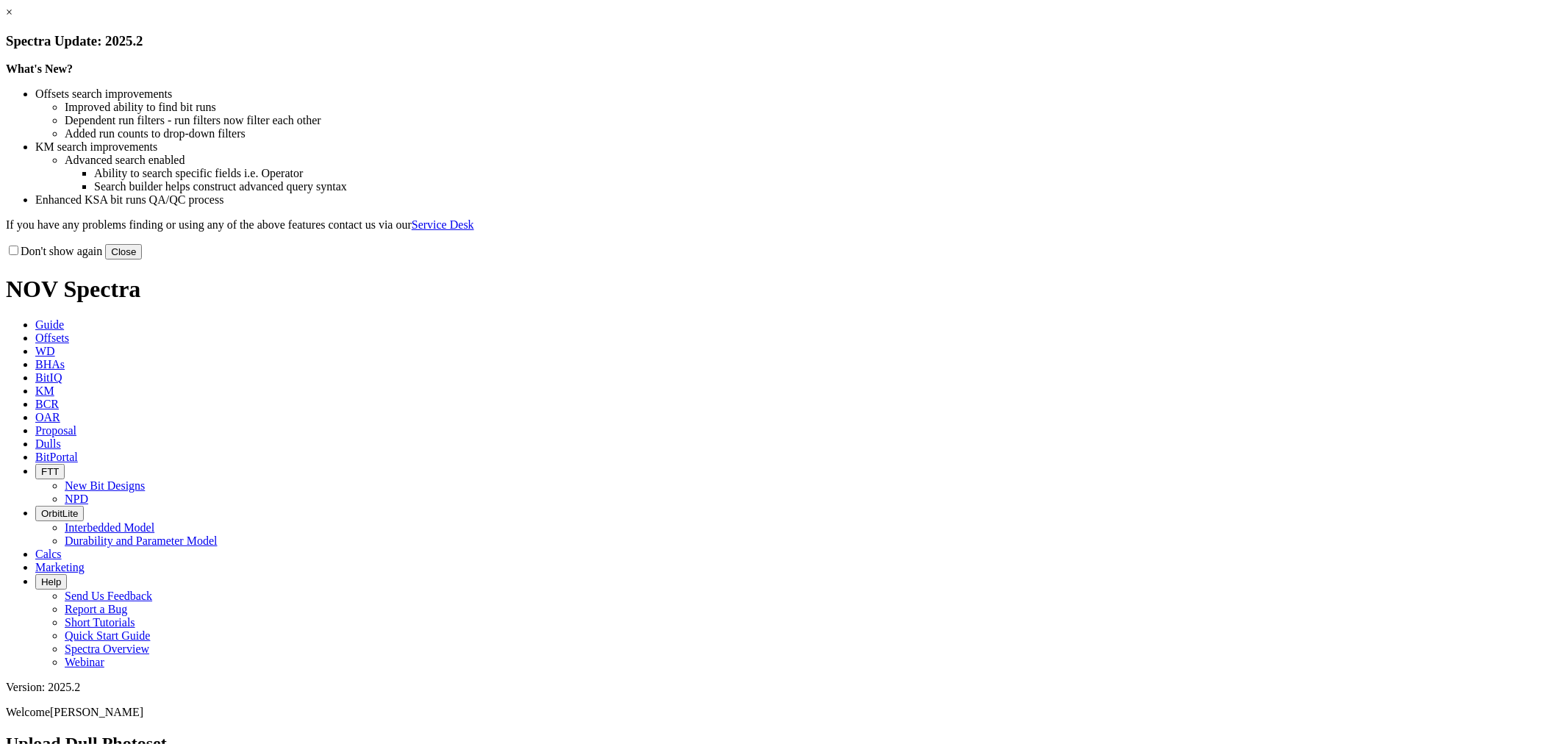
click at [142, 259] on button "Close" at bounding box center [123, 251] width 37 height 15
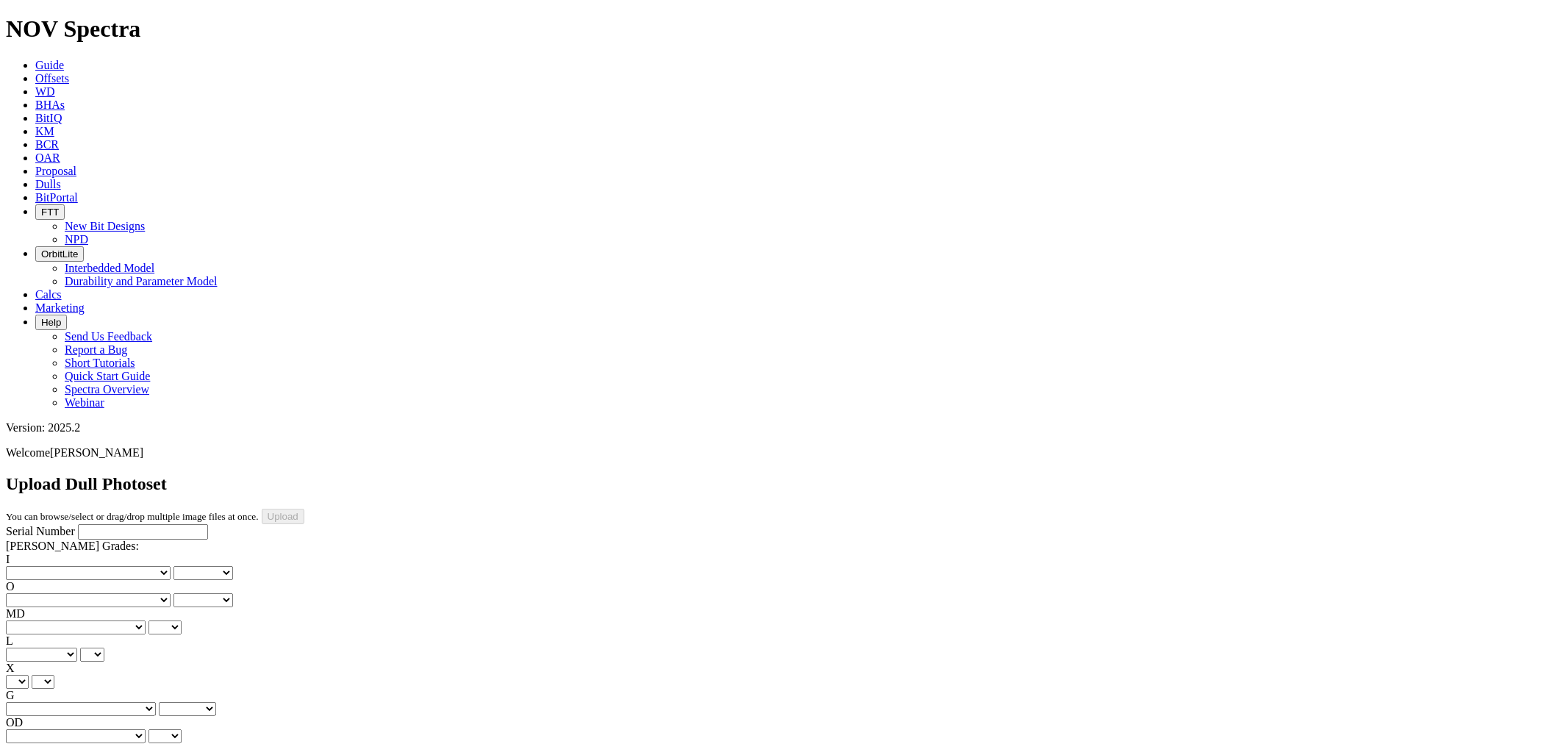
drag, startPoint x: 333, startPoint y: 688, endPoint x: 333, endPoint y: 676, distance: 12.0
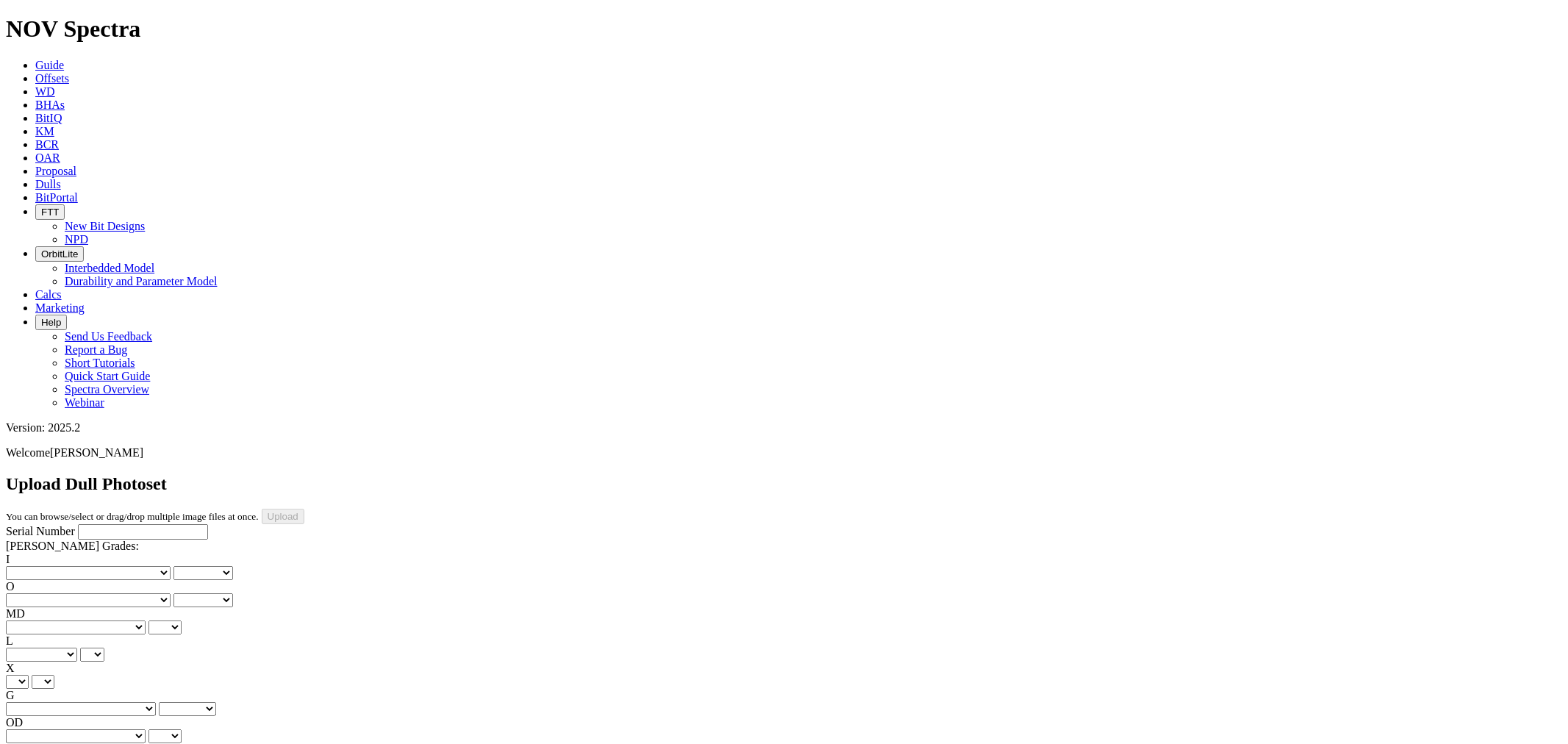
click at [133, 524] on div "Serial Number" at bounding box center [784, 532] width 1556 height 15
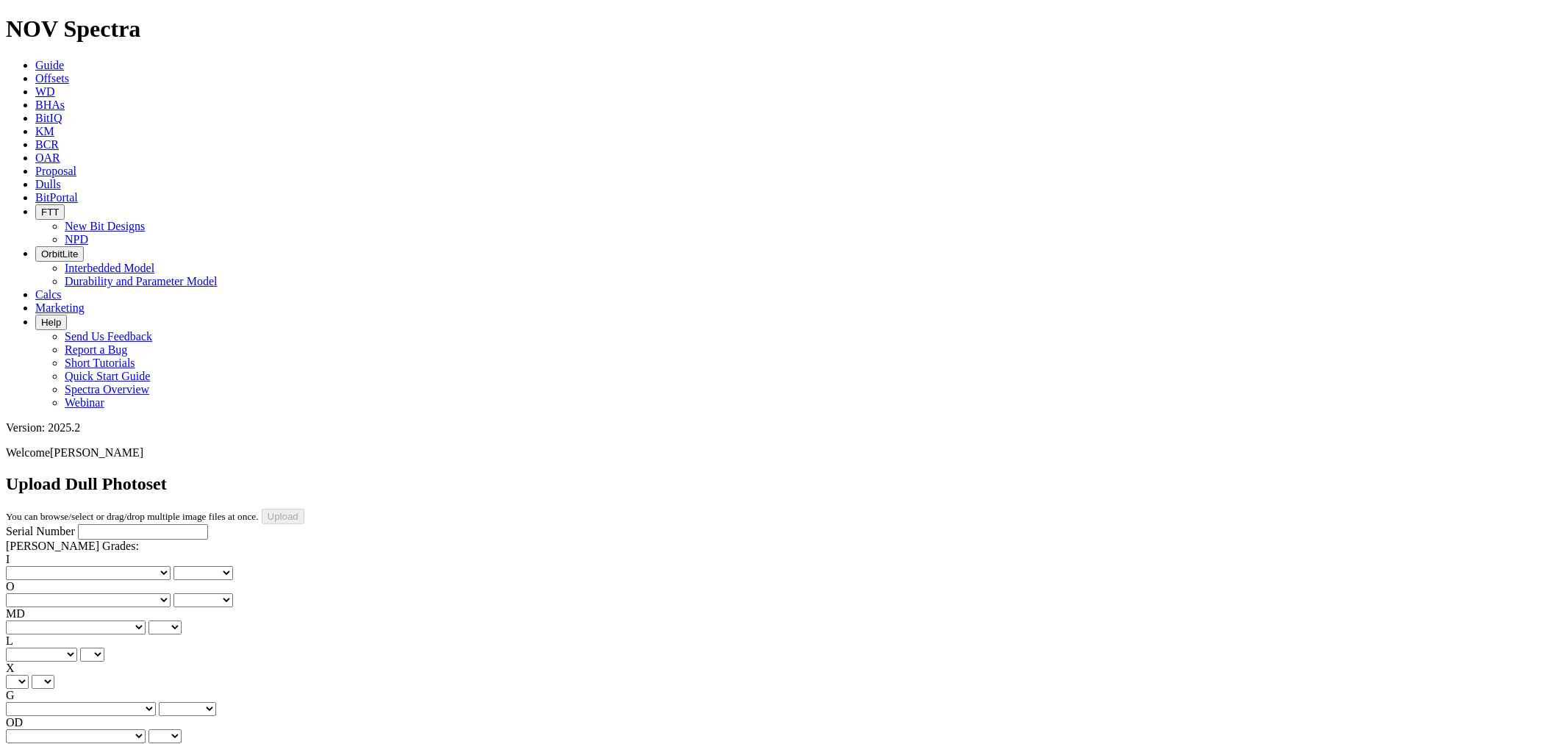
click at [130, 524] on input "Serial Number" at bounding box center [143, 532] width 130 height 15
type input "F319297"
click at [59, 566] on select "No lost, worn or damaged cutters 0 1 2 3 4 5 6 7 8 No diamond table left on any…" at bounding box center [88, 573] width 164 height 14
select select "number:2"
click at [29, 566] on select "No lost, worn or damaged cutters 0 1 2 3 4 5 6 7 8 No diamond table left on any…" at bounding box center [88, 573] width 164 height 14
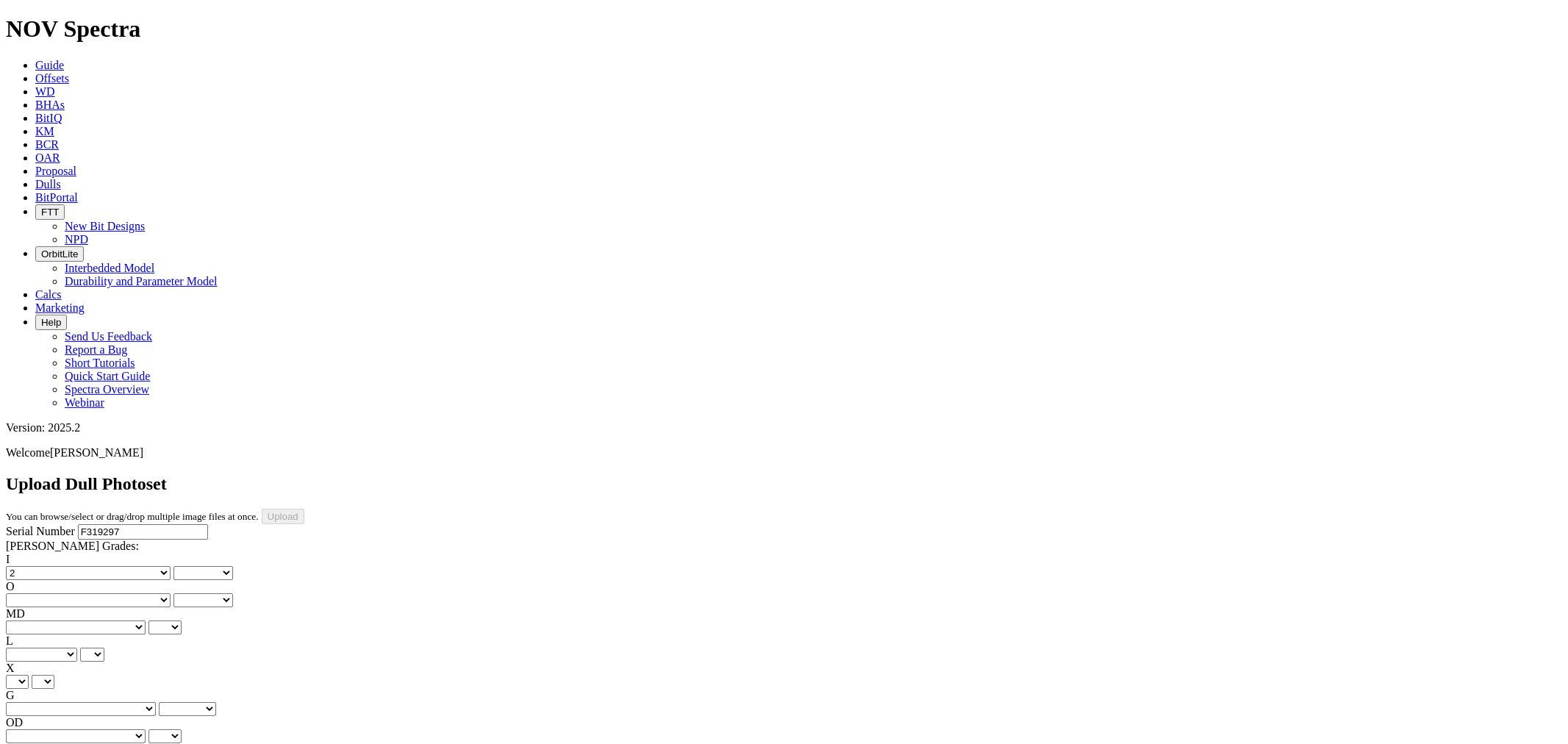
select select "number:2"
click at [115, 593] on select "No lost, worn or damaged cutters 0 1 2 3 4 5 6 7 8 No diamond table left on any…" at bounding box center [88, 599] width 164 height 14
select select "number:3"
click at [104, 593] on select "No lost, worn or damaged cutters 0 1 2 3 4 5 6 7 8 No diamond table left on any…" at bounding box center [88, 599] width 164 height 14
select select "number:3"
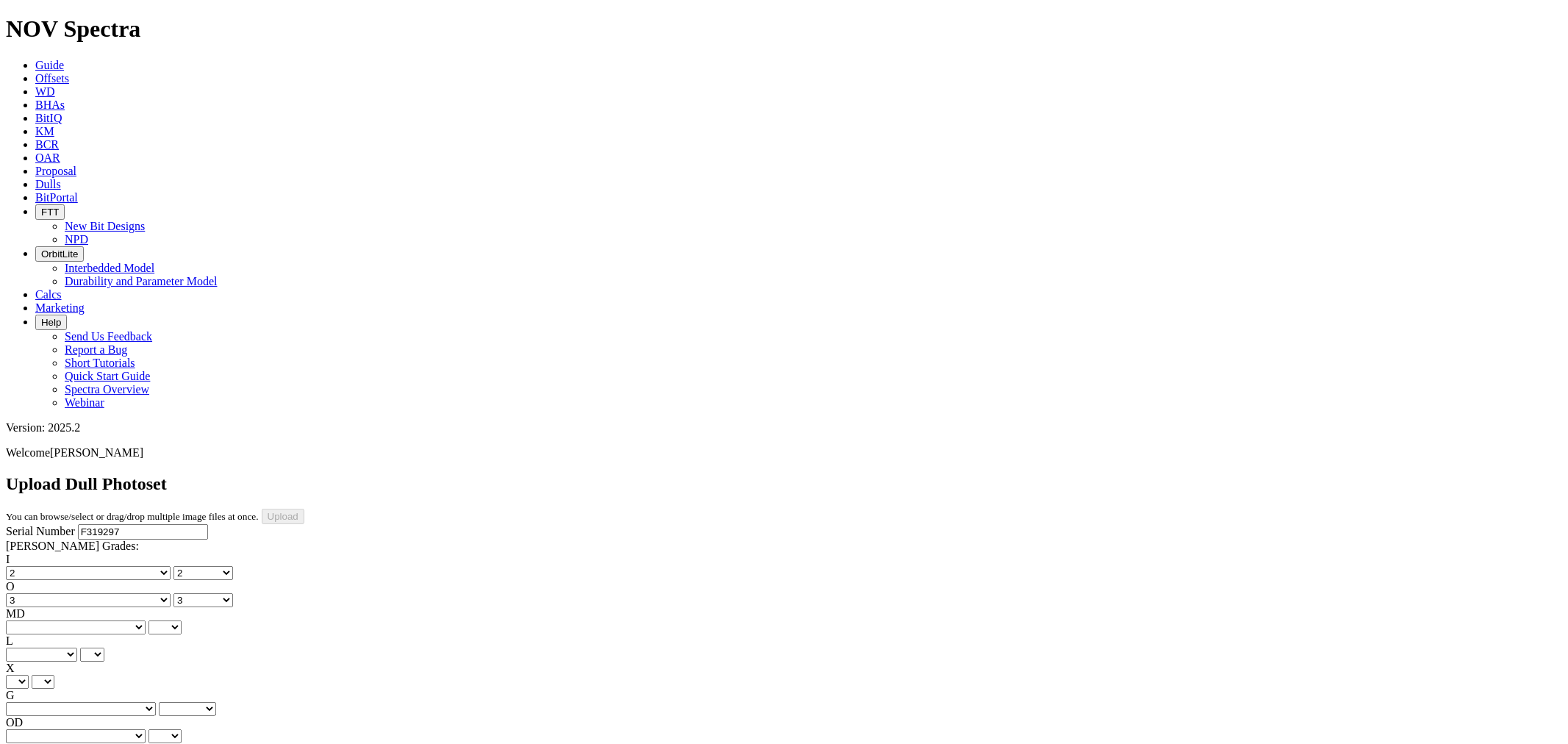
click at [52, 620] on select "BF - Bond Failure BT - Broken Teeth/Cutters BU - Balled Up Bit CR - Cored CT - …" at bounding box center [75, 627] width 139 height 14
select select "string:BT"
click at [29, 620] on select "BF - Bond Failure BT - Broken Teeth/Cutters BU - Balled Up Bit CR - Cored CT - …" at bounding box center [75, 627] width 139 height 14
select select "string:BT"
click at [77, 647] on select "A - All C - Cone G - Gauge N - Nose S - Shoulder T - Taper" at bounding box center [41, 654] width 71 height 14
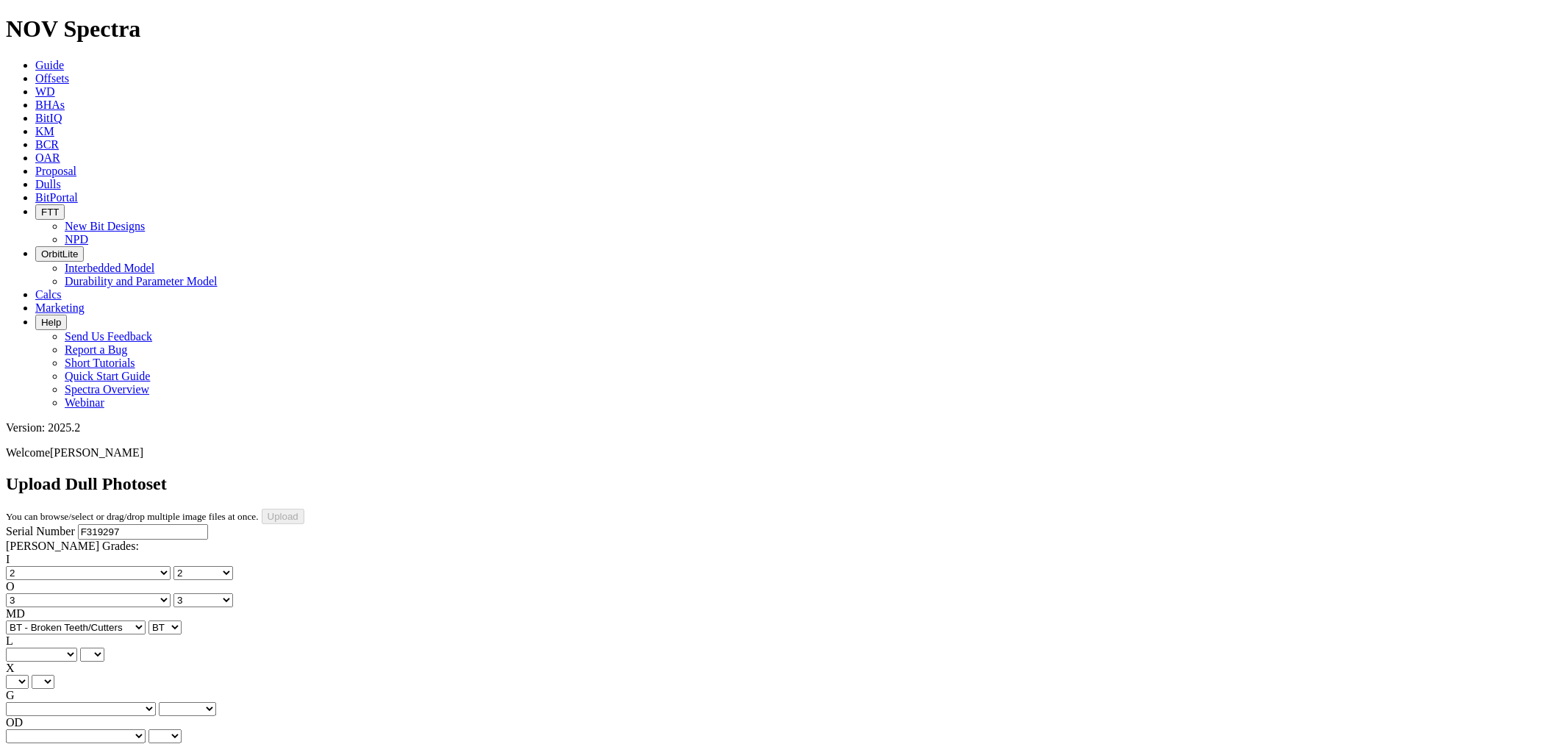
select select "string:S"
click at [77, 647] on select "A - All C - Cone G - Gauge N - Nose S - Shoulder T - Taper" at bounding box center [41, 654] width 71 height 14
select select "string:S"
click at [29, 675] on select "X" at bounding box center [17, 682] width 23 height 14
select select "string:X"
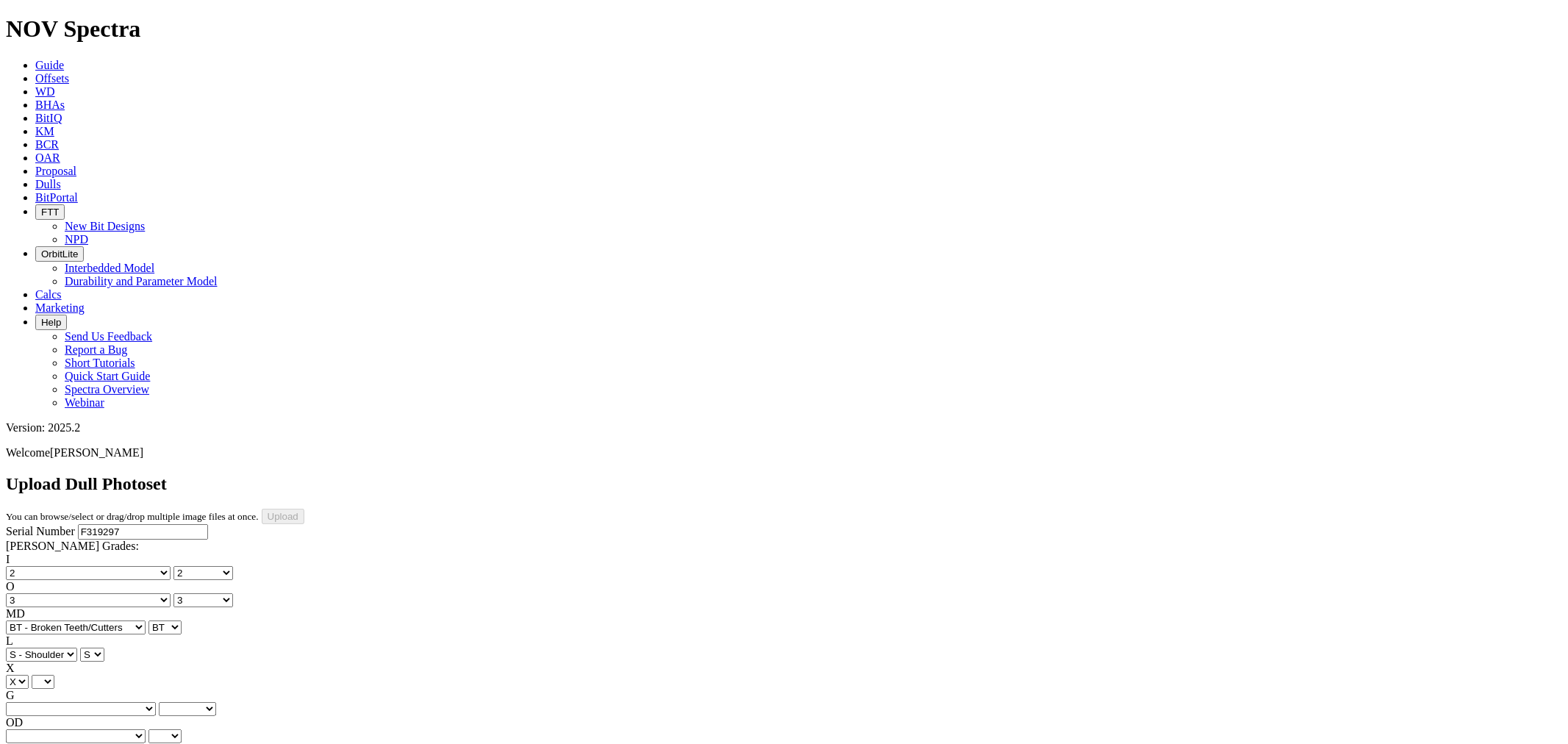
click at [29, 675] on select "X" at bounding box center [17, 682] width 23 height 14
select select "string:X"
click at [127, 702] on select "Unknown I - In Gauge 1 - 1/16 in Undergauge" 2 - 2/16 in Undergauge = ⅛ in" 8 -…" at bounding box center [80, 709] width 150 height 14
select select "string:I"
click at [104, 702] on select "Unknown I - In Gauge 1 - 1/16 in Undergauge" 2 - 2/16 in Undergauge = ⅛ in" 8 -…" at bounding box center [80, 709] width 150 height 14
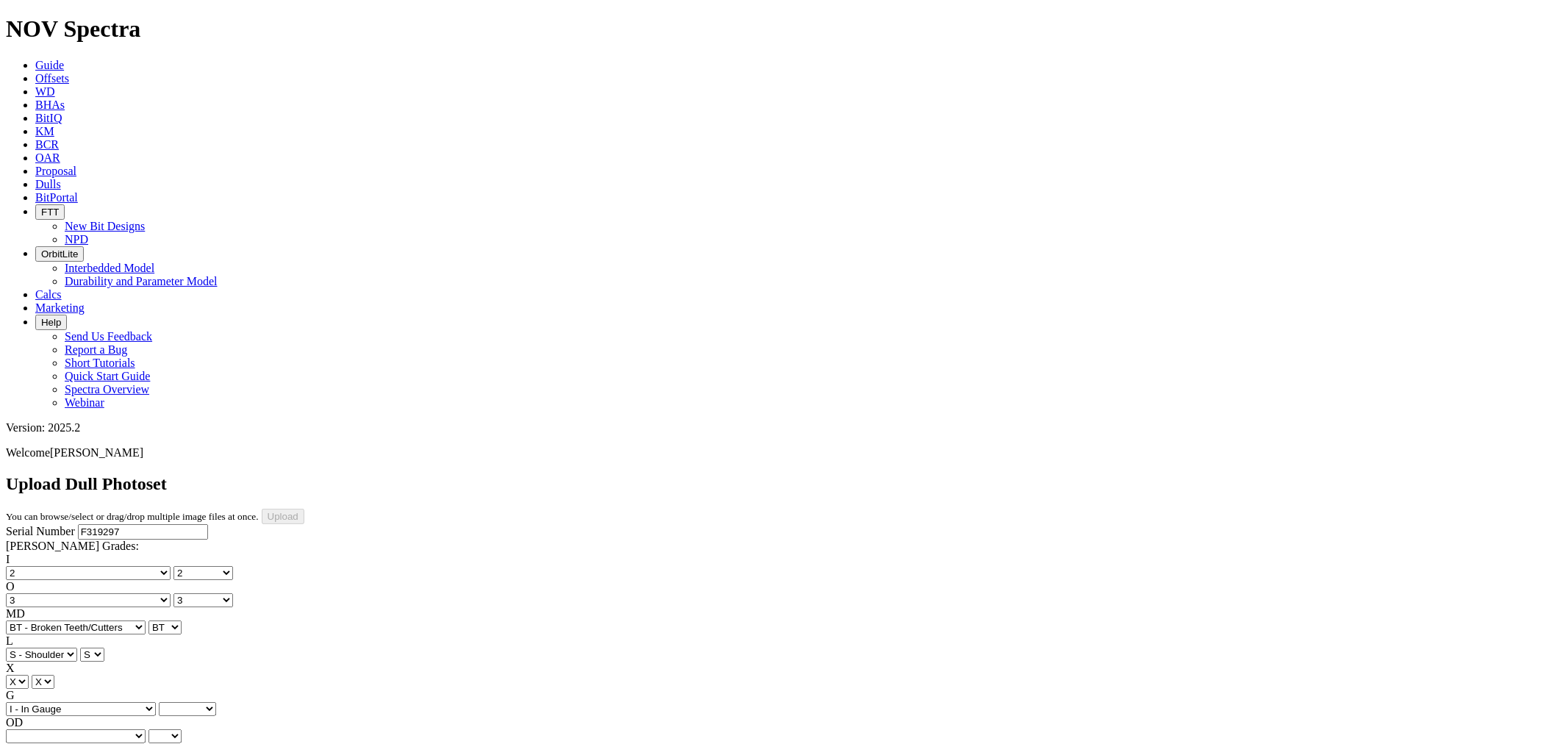
select select "string:I"
click at [82, 729] on select "BF - Bond Failure BT - Broken Teeth/Cutters BU - Balled Up Bit CR - Cored CT - …" at bounding box center [75, 735] width 139 height 14
select select "string:WT"
click at [29, 729] on select "BF - Bond Failure BT - Broken Teeth/Cutters BU - Balled Up Bit CR - Cored CT - …" at bounding box center [75, 735] width 139 height 14
select select "string:WT"
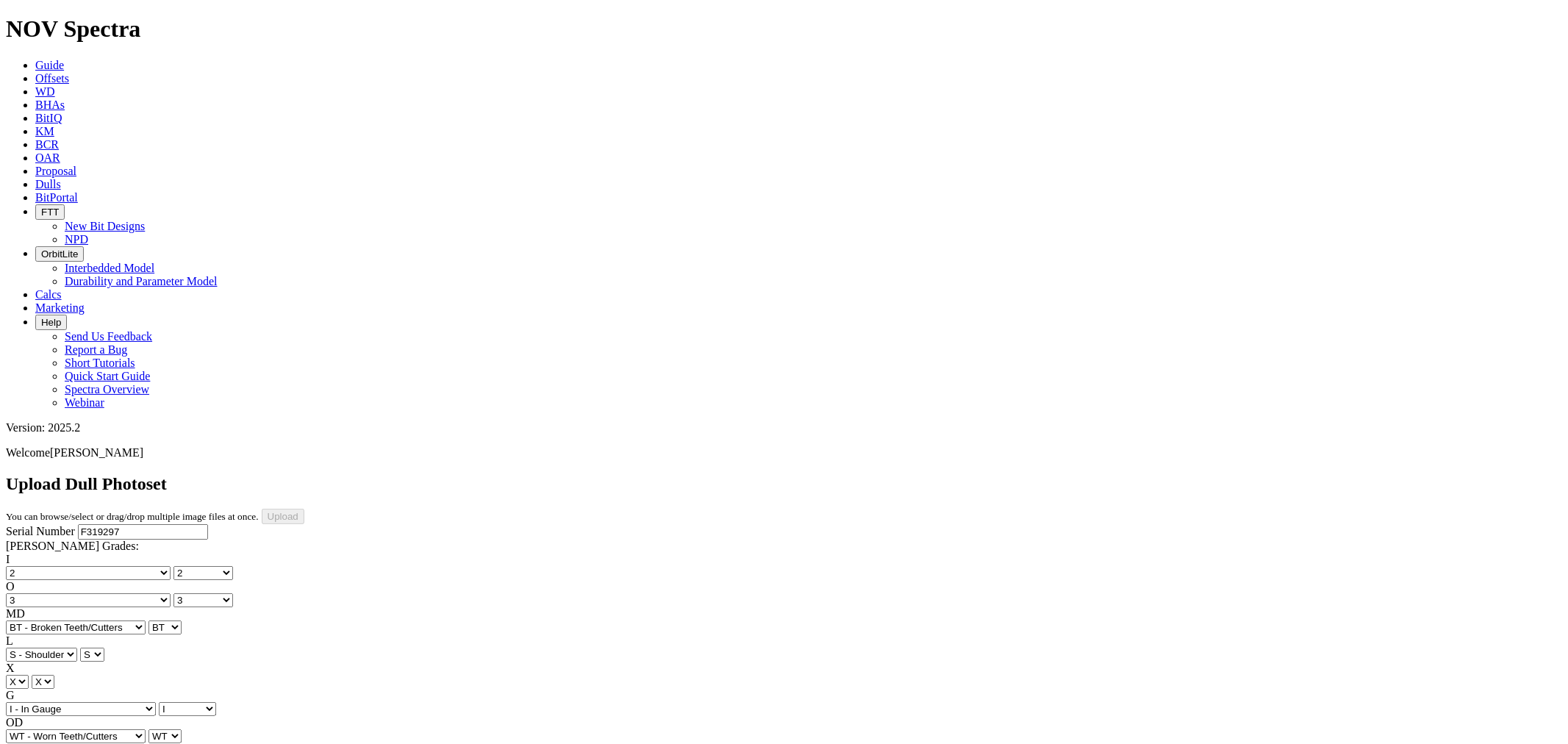
click at [106, 743] on div "RP Unknown BHA - BHA Change Or Problem CM - Condition Mud CP - Core Point DMF -…" at bounding box center [784, 757] width 1556 height 27
select select "string:TD"
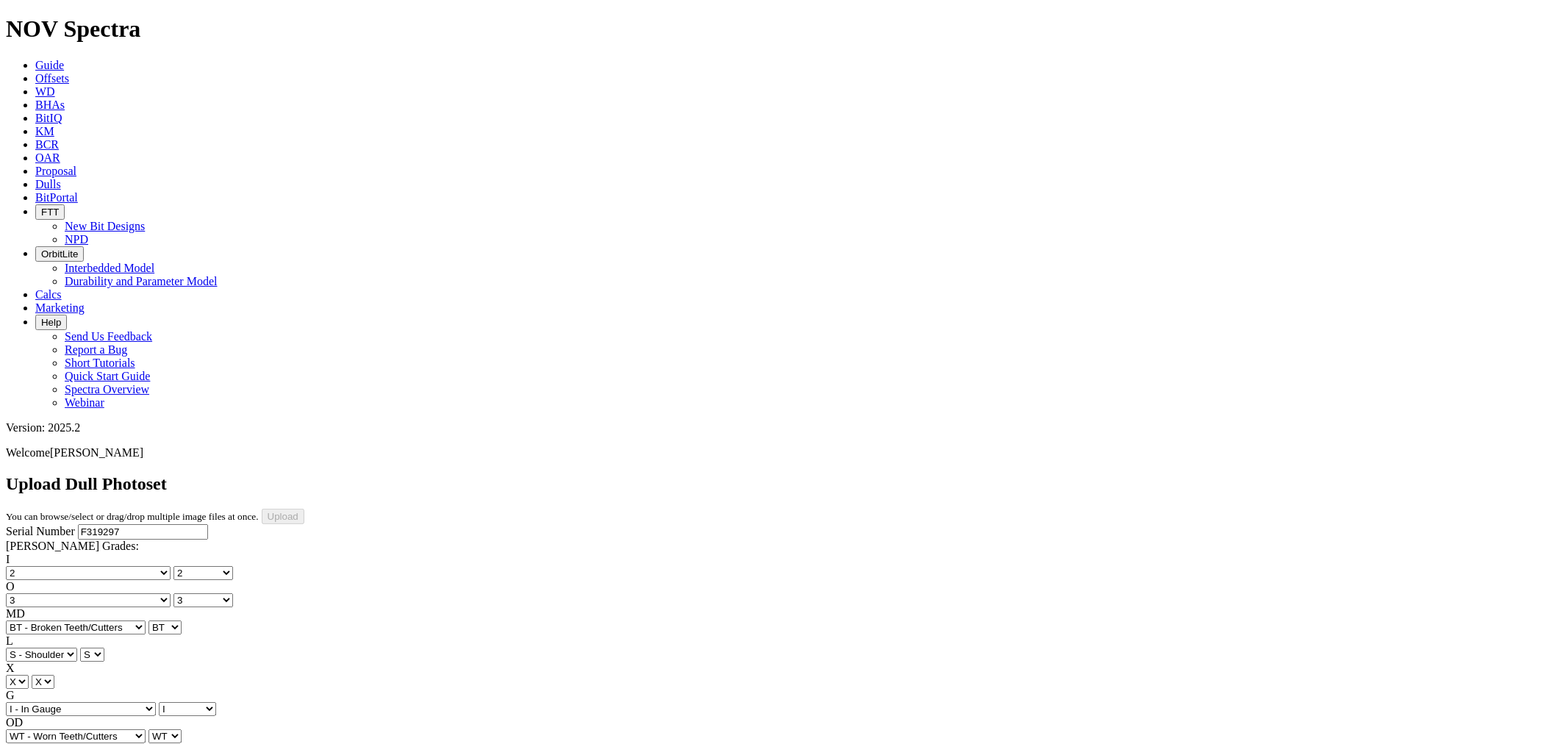
type input "[DATE]"
click at [305, 509] on input "Upload" at bounding box center [283, 517] width 43 height 15
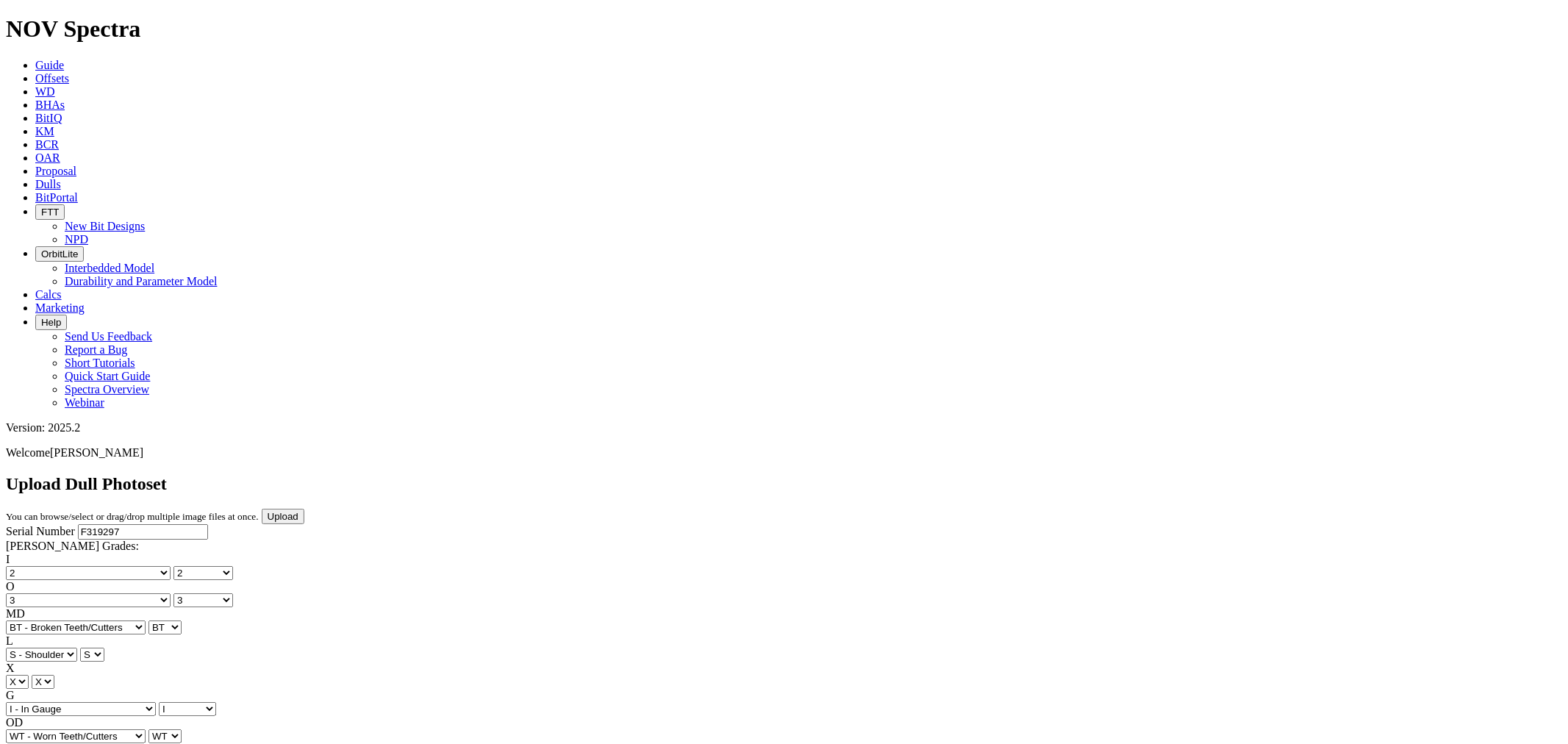
click at [305, 509] on input "Upload" at bounding box center [283, 517] width 43 height 15
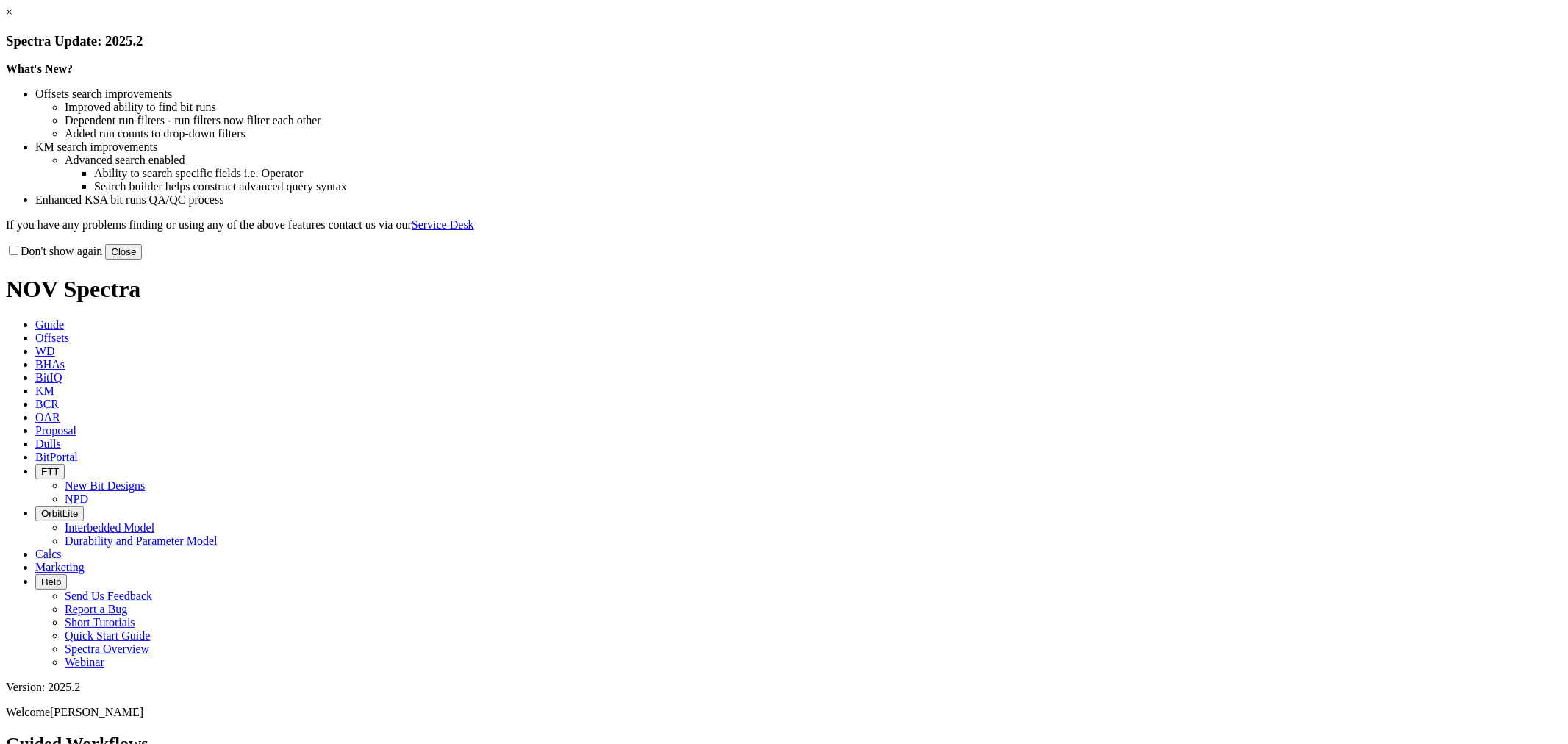
drag, startPoint x: 1088, startPoint y: 121, endPoint x: 1097, endPoint y: 121, distance: 9.0
click at [13, 18] on link "×" at bounding box center [9, 12] width 7 height 13
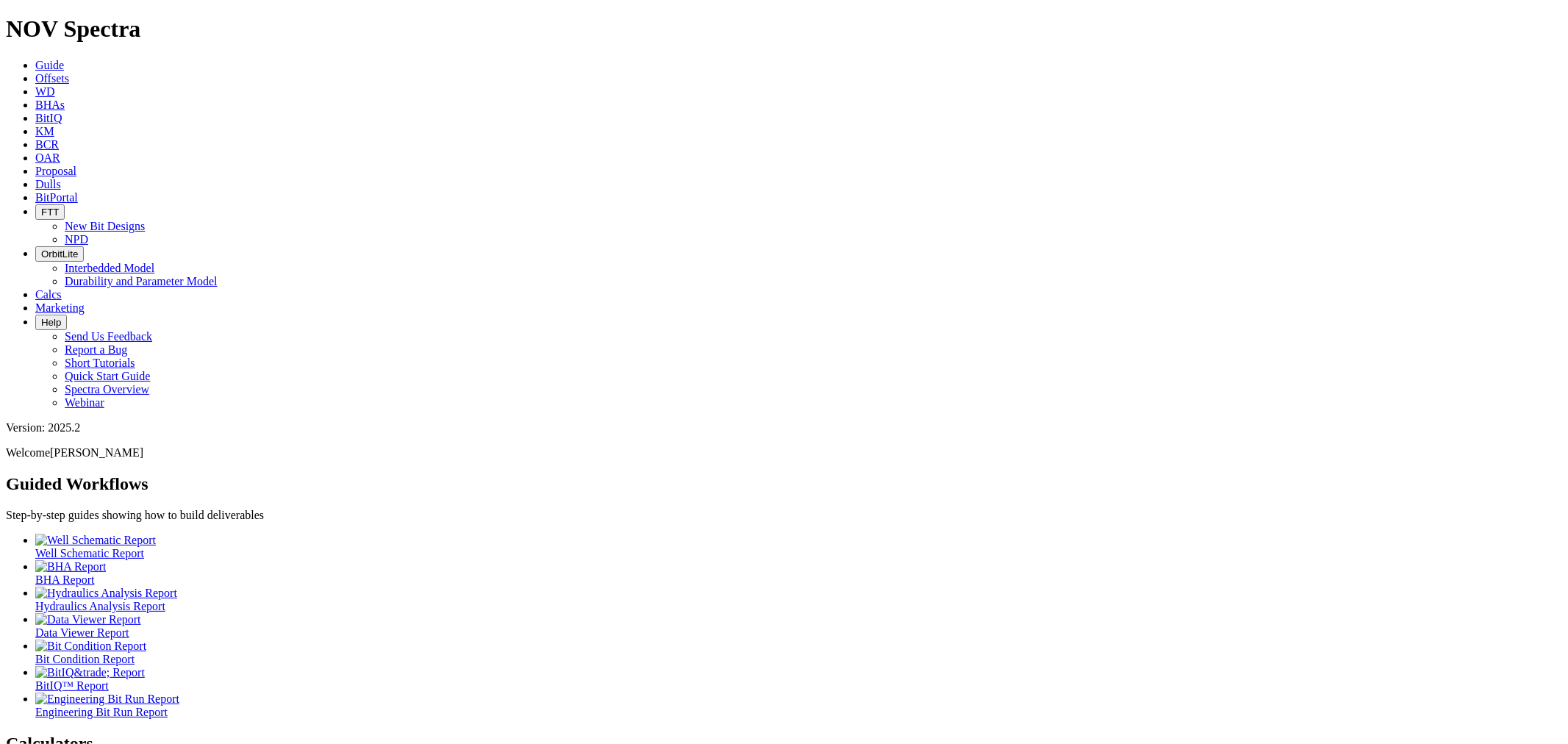
click at [35, 178] on icon at bounding box center [35, 184] width 0 height 13
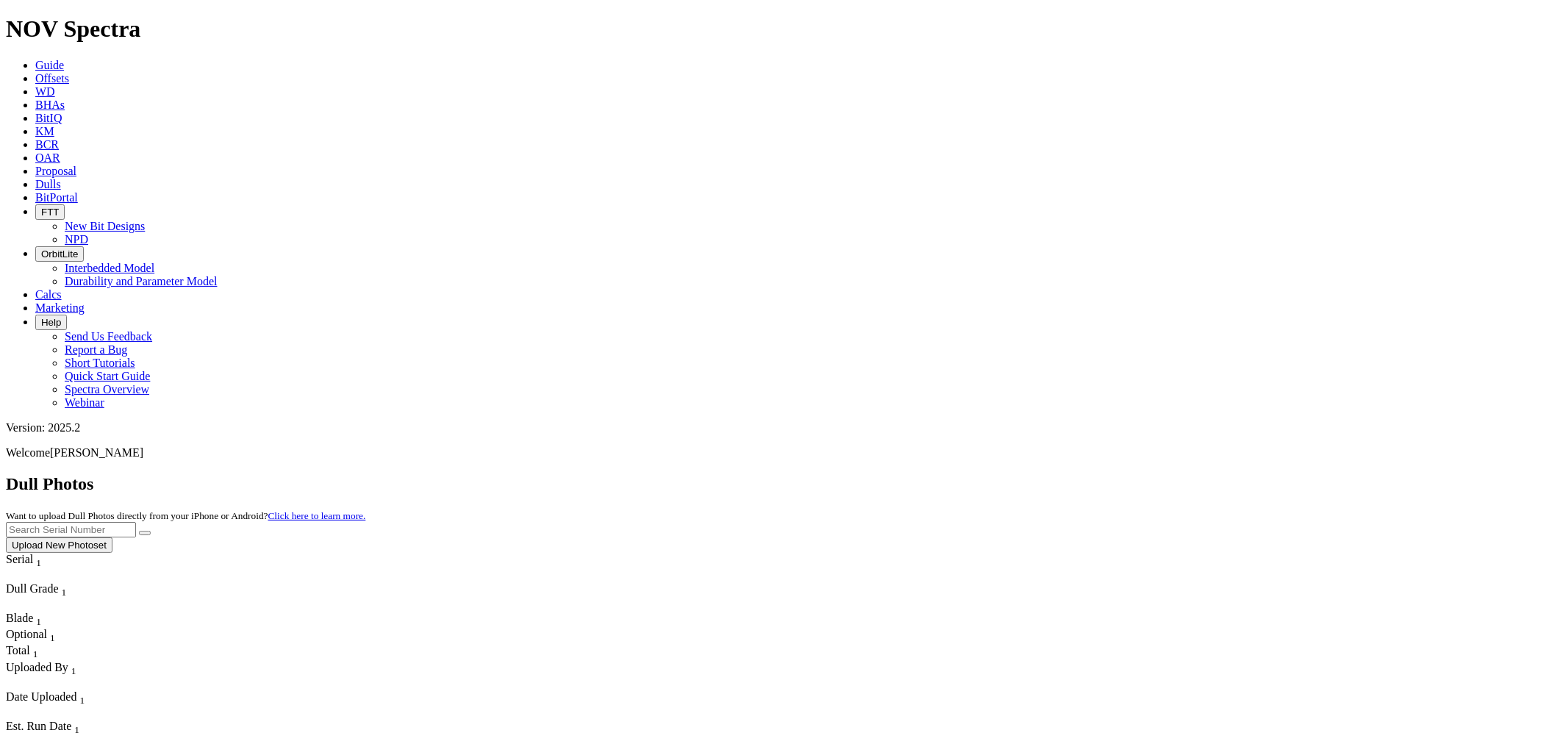
click at [112, 537] on button "Upload New Photoset" at bounding box center [59, 545] width 107 height 15
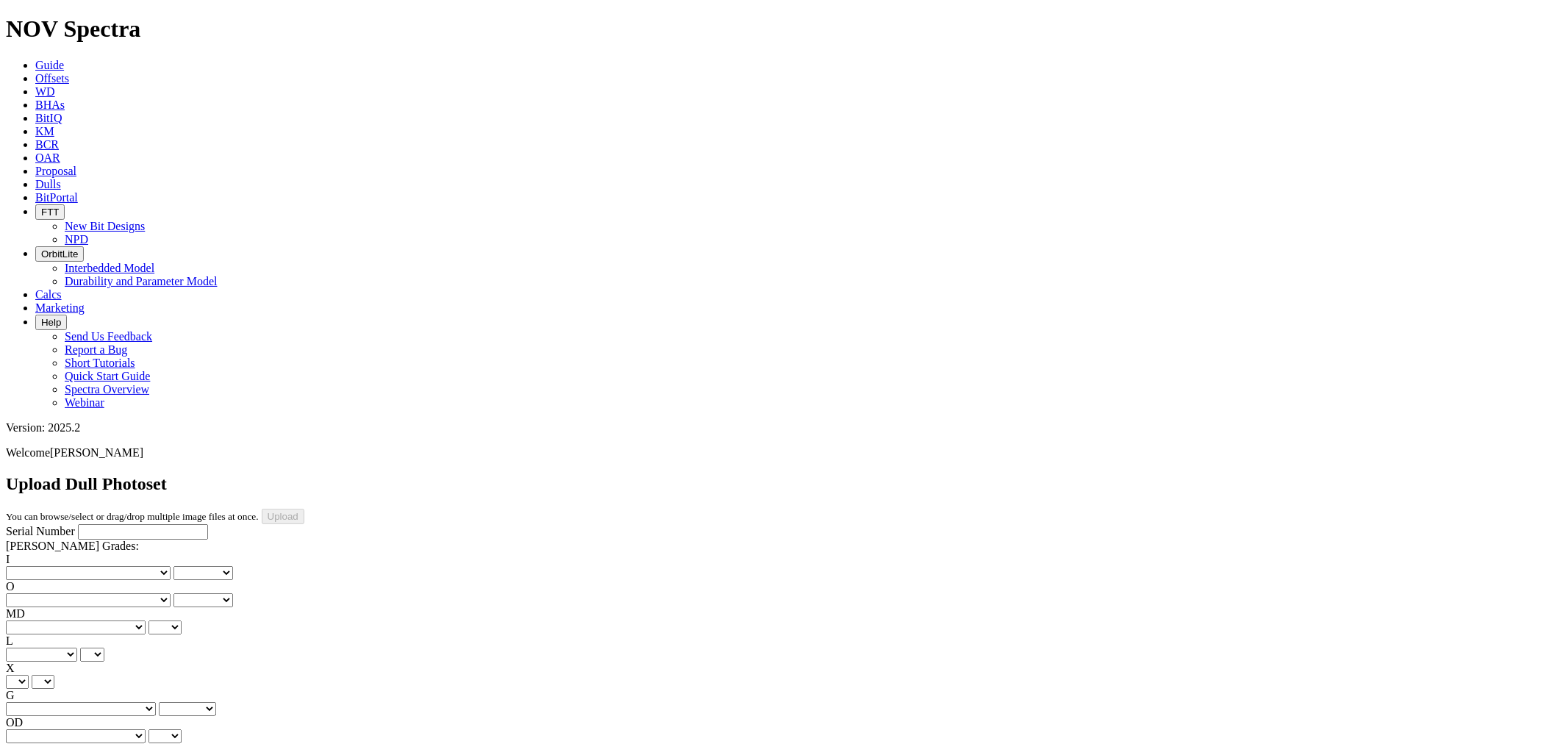
click at [133, 524] on input "Serial Number" at bounding box center [143, 532] width 130 height 15
type input "F319297"
click at [70, 566] on select "No lost, worn or damaged cutters 0 1 2 3 4 5 6 7 8 No diamond table left on any…" at bounding box center [88, 573] width 164 height 14
select select "number:2"
click at [29, 566] on select "No lost, worn or damaged cutters 0 1 2 3 4 5 6 7 8 No diamond table left on any…" at bounding box center [88, 573] width 164 height 14
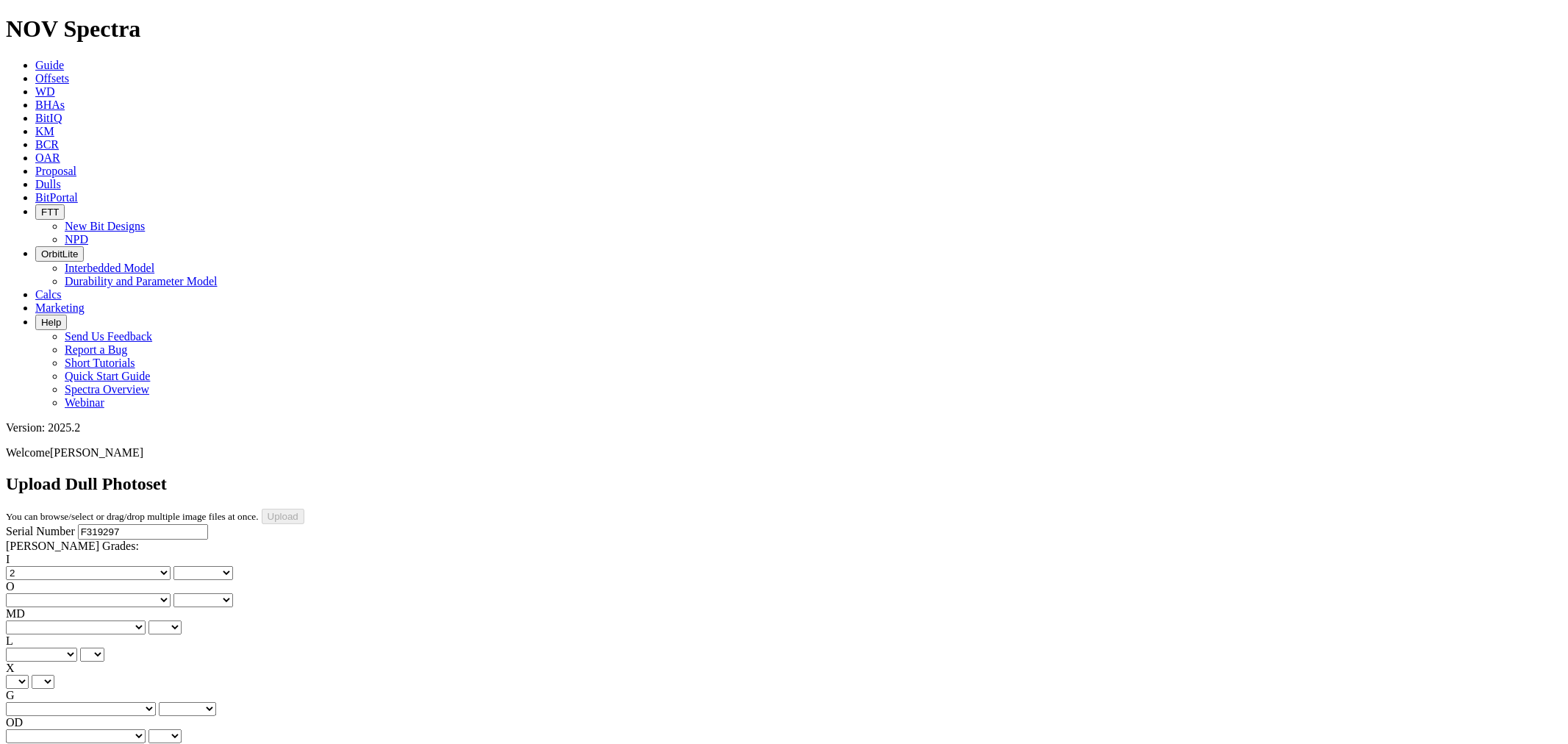
select select "number:2"
click at [140, 593] on select "No lost, worn or damaged cutters 0 1 2 3 4 5 6 7 8 No diamond table left on any…" at bounding box center [88, 599] width 164 height 14
select select "number:3"
click at [104, 593] on select "No lost, worn or damaged cutters 0 1 2 3 4 5 6 7 8 No diamond table left on any…" at bounding box center [88, 599] width 164 height 14
select select "number:3"
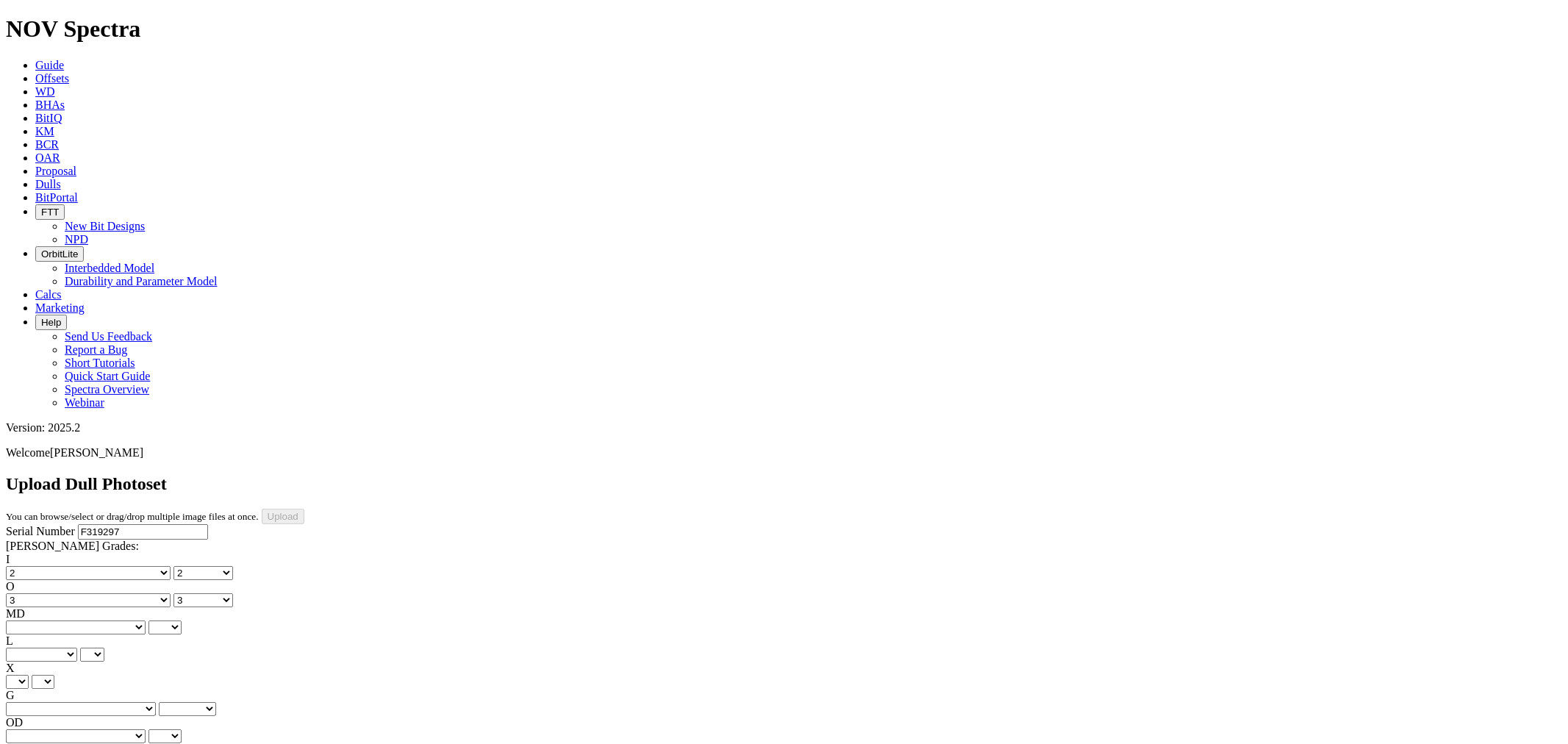
click at [76, 620] on select "BF - Bond Failure BT - Broken Teeth/Cutters BU - Balled Up Bit CR - Cored CT - …" at bounding box center [75, 627] width 139 height 14
select select "string:BT"
click at [29, 620] on select "BF - Bond Failure BT - Broken Teeth/Cutters BU - Balled Up Bit CR - Cored CT - …" at bounding box center [75, 627] width 139 height 14
select select "string:BT"
click at [175, 524] on div "Serial Number F319297 [PERSON_NAME] Grades: I No lost, worn or damaged cutters …" at bounding box center [784, 661] width 1556 height 275
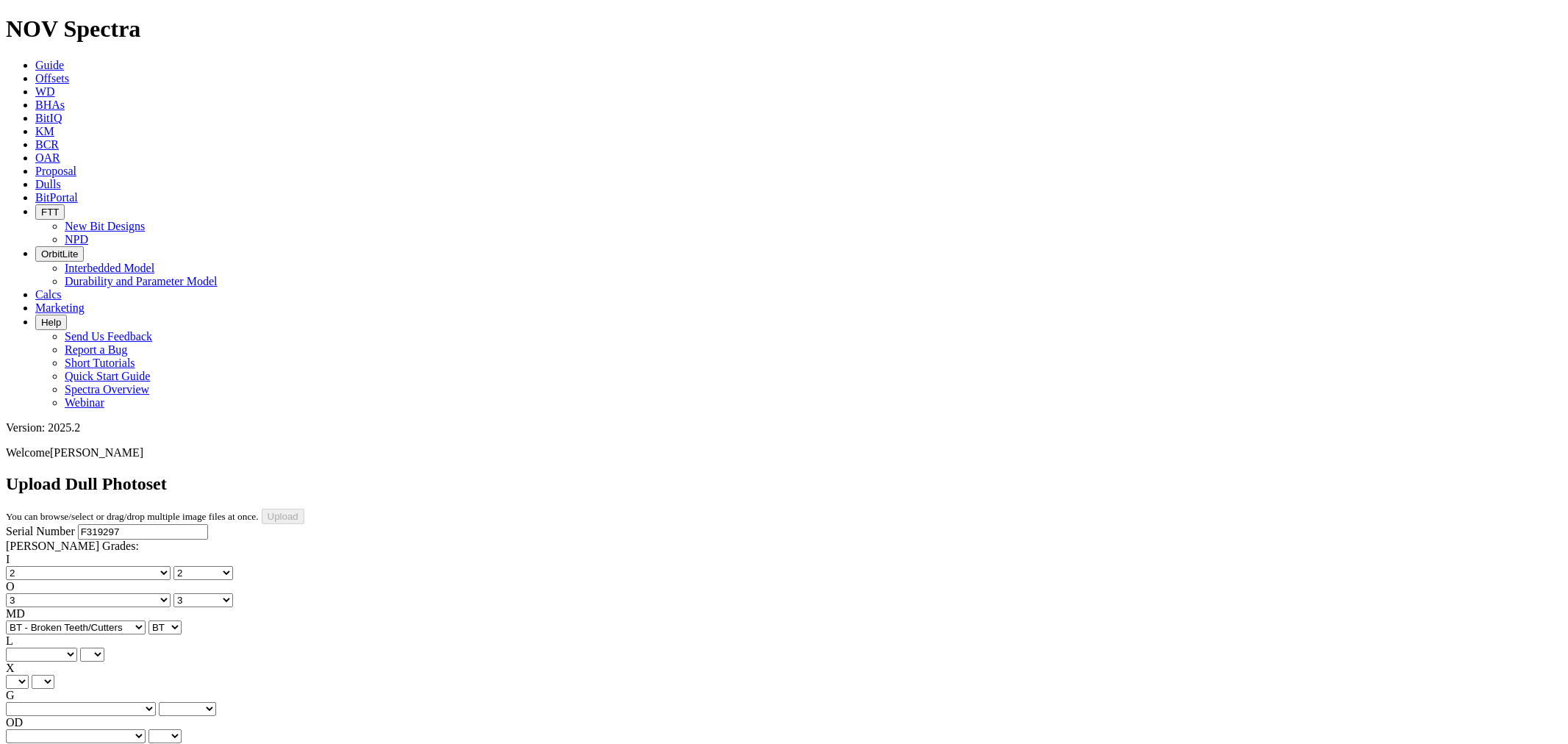
click at [77, 647] on select "A - All C - Cone G - Gauge N - Nose S - Shoulder T - Taper" at bounding box center [41, 654] width 71 height 14
select select "string:S"
click at [77, 647] on select "A - All C - Cone G - Gauge N - Nose S - Shoulder T - Taper" at bounding box center [41, 654] width 71 height 14
select select "string:S"
click at [29, 675] on select "X" at bounding box center [17, 682] width 23 height 14
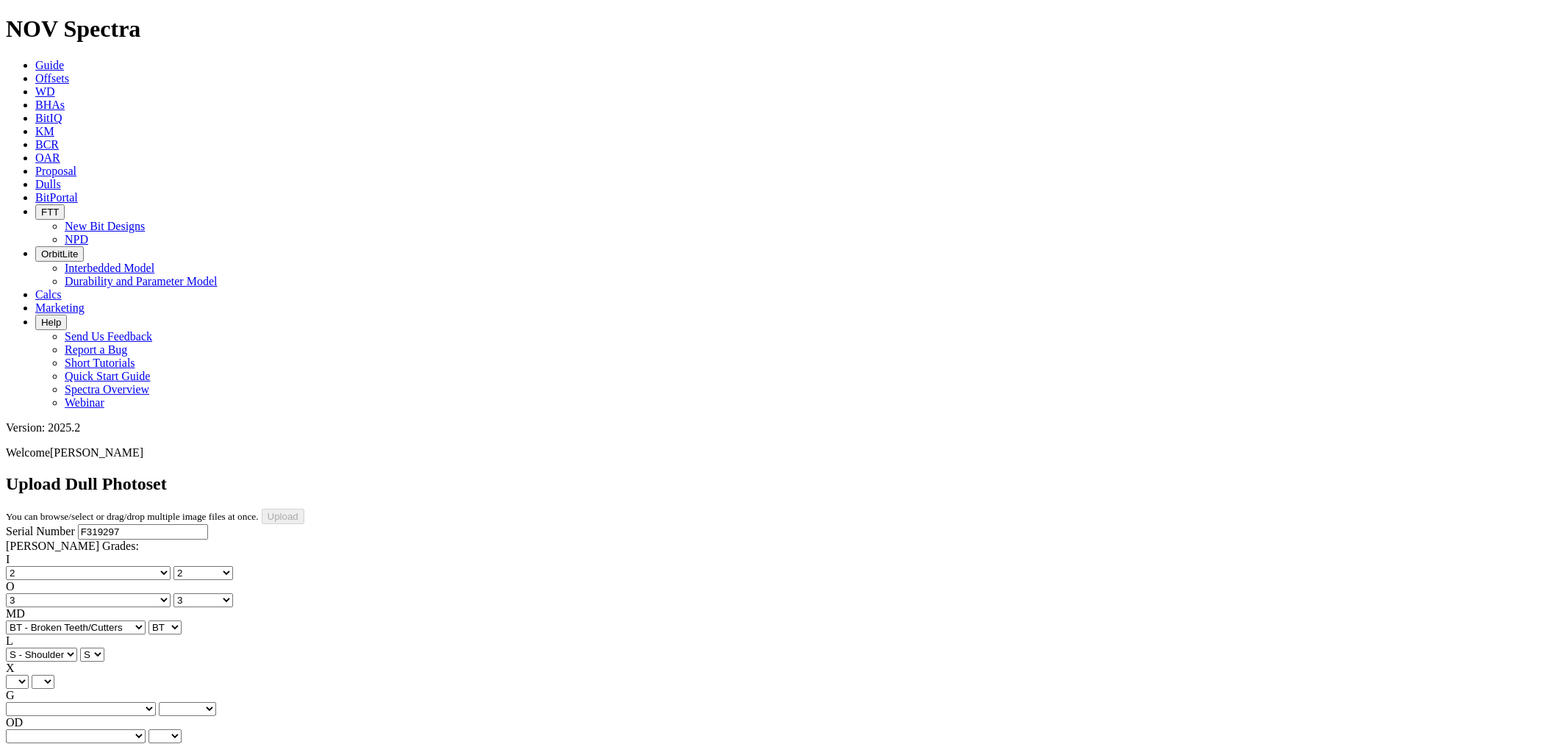
select select "string:X"
click at [29, 675] on select "X" at bounding box center [17, 682] width 23 height 14
select select "string:X"
click at [115, 702] on select "Unknown I - In Gauge 1 - 1/16 in Undergauge" 2 - 2/16 in Undergauge = ⅛ in" 8 -…" at bounding box center [80, 709] width 150 height 14
select select "string:I"
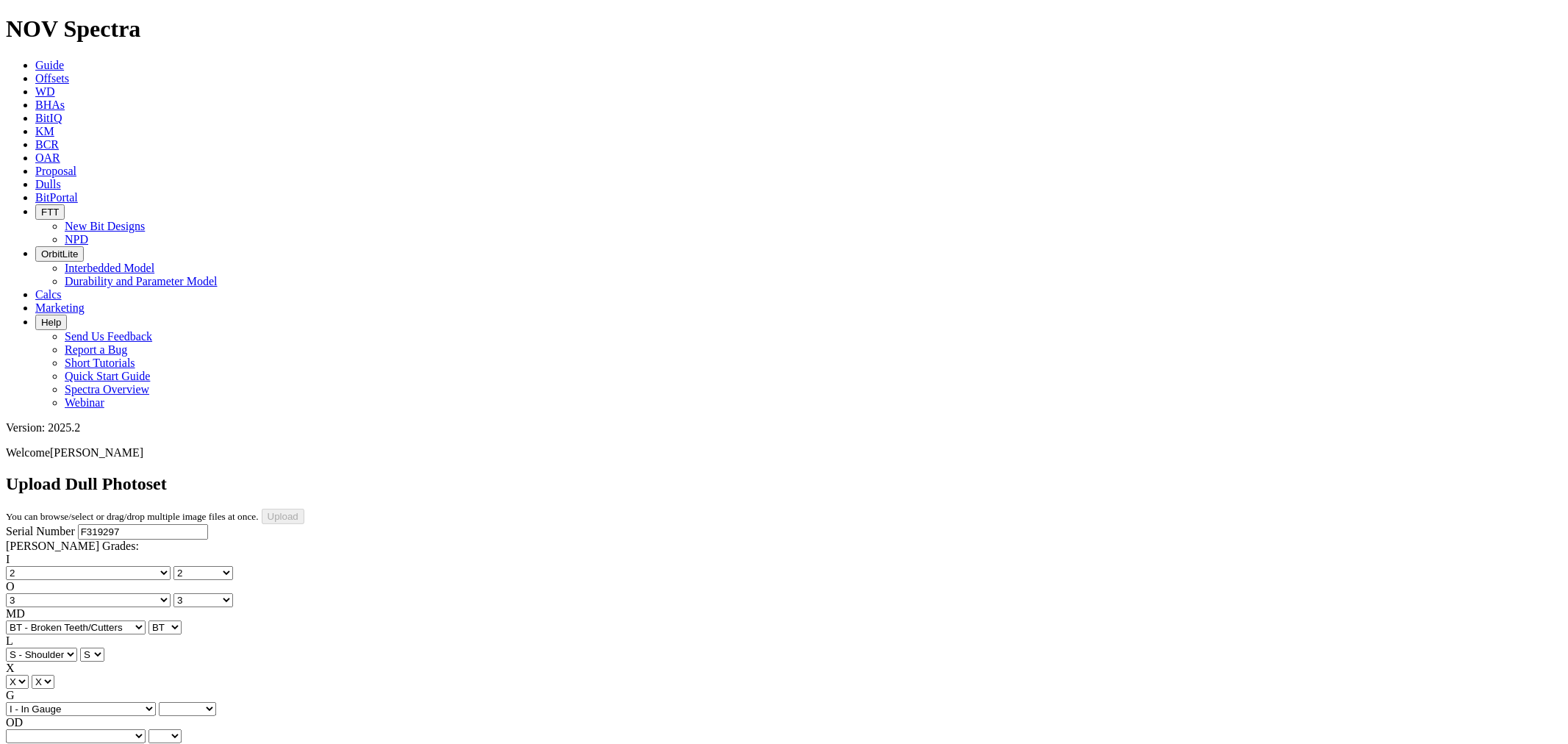
click at [104, 702] on select "Unknown I - In Gauge 1 - 1/16 in Undergauge" 2 - 2/16 in Undergauge = ⅛ in" 8 -…" at bounding box center [80, 709] width 150 height 14
select select "string:I"
click at [63, 729] on select "BF - Bond Failure BT - Broken Teeth/Cutters BU - Balled Up Bit CR - Cored CT - …" at bounding box center [75, 735] width 139 height 14
select select "string:WT"
click at [29, 729] on select "BF - Bond Failure BT - Broken Teeth/Cutters BU - Balled Up Bit CR - Cored CT - …" at bounding box center [75, 735] width 139 height 14
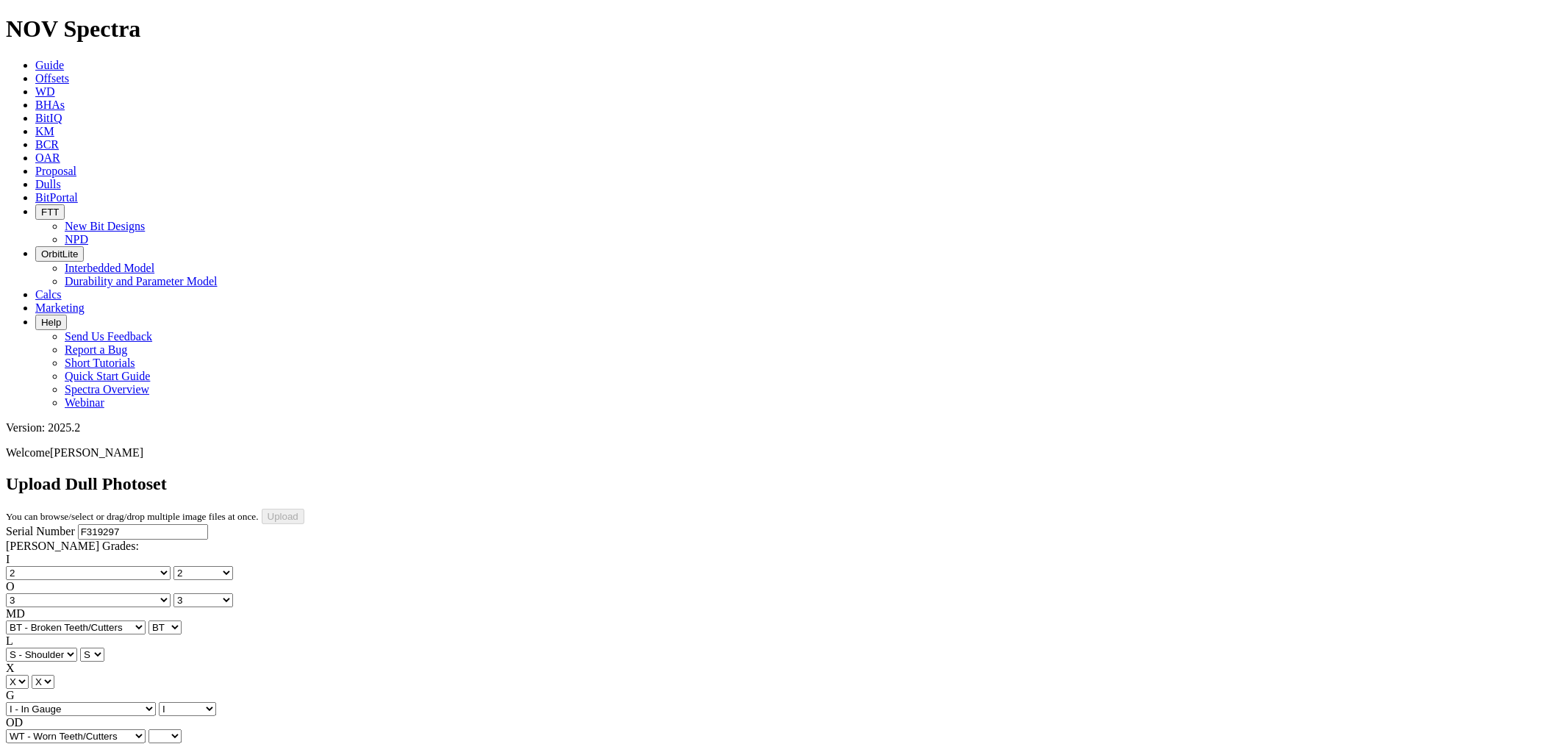
select select "string:WT"
select select "string:TD"
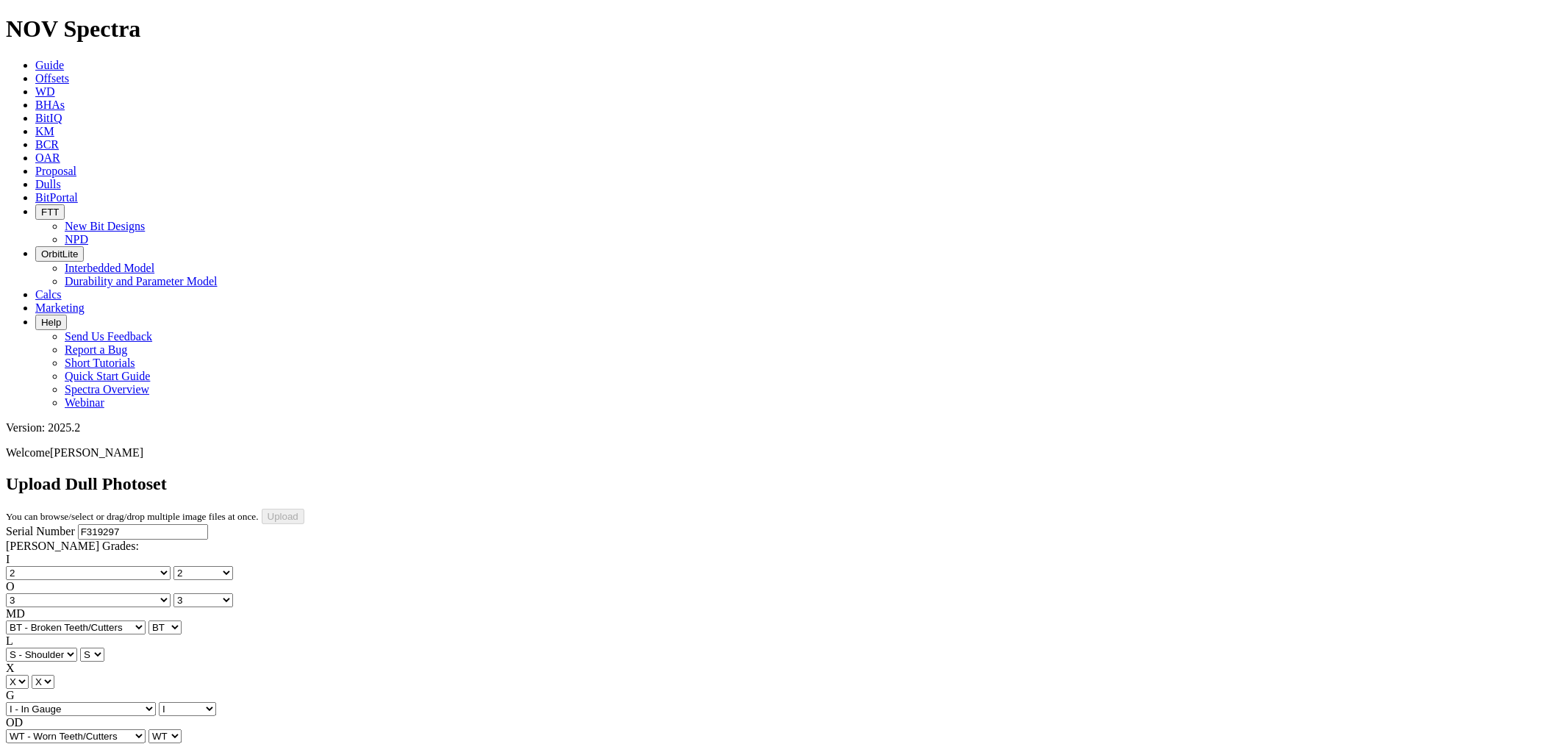
type input "[DATE]"
